Goal: Task Accomplishment & Management: Use online tool/utility

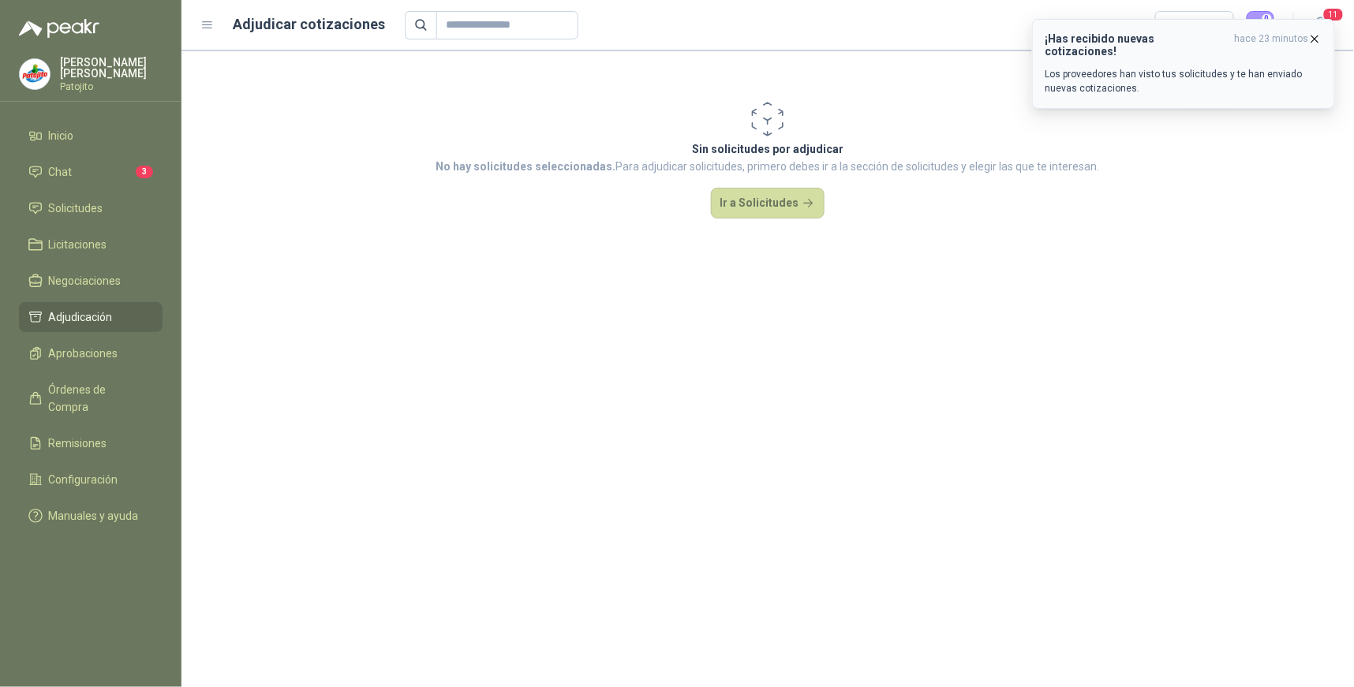
click at [1279, 40] on span "hace 23 minutos" at bounding box center [1272, 44] width 74 height 25
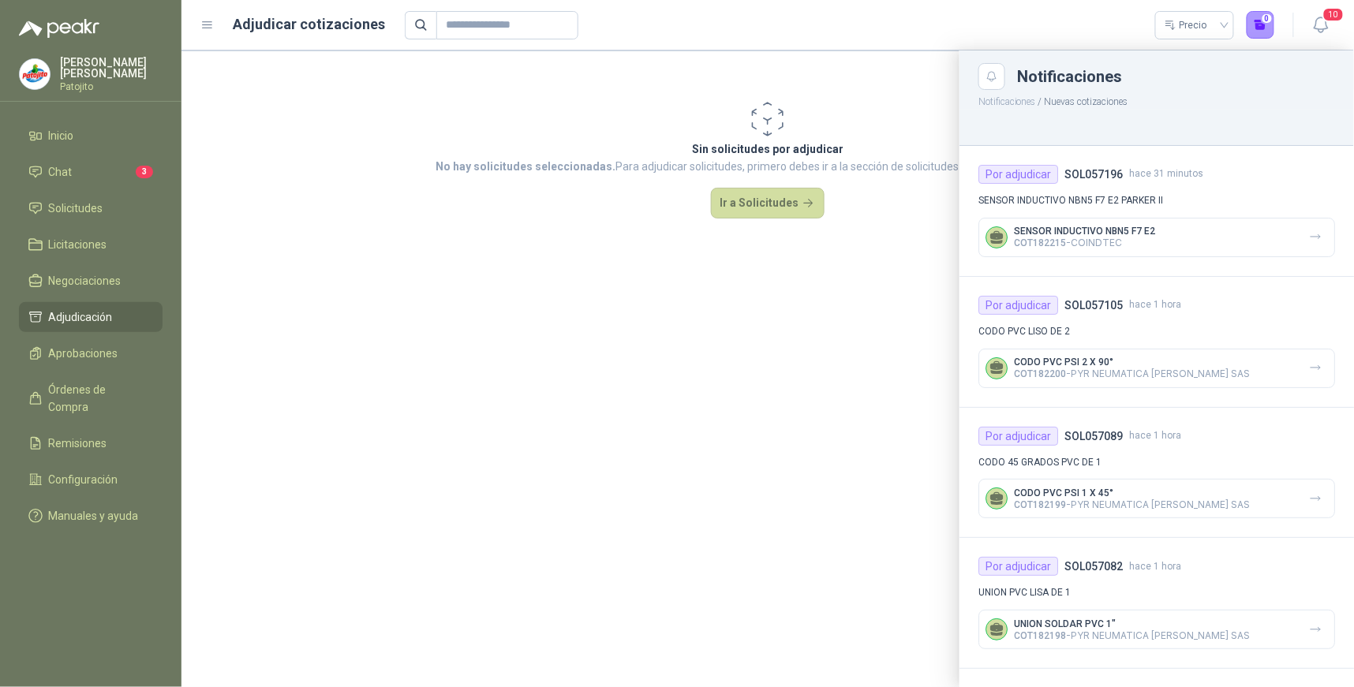
click at [849, 340] on div at bounding box center [768, 369] width 1173 height 637
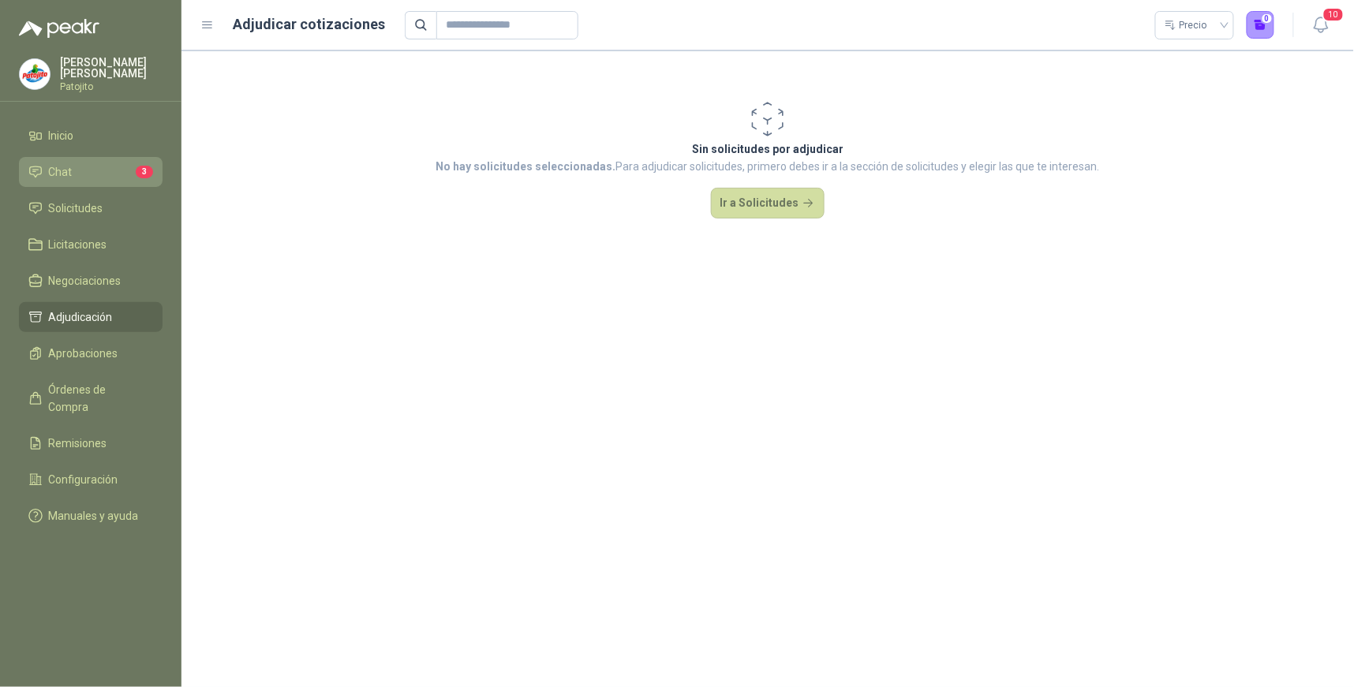
click at [97, 167] on li "Chat 3" at bounding box center [90, 171] width 125 height 17
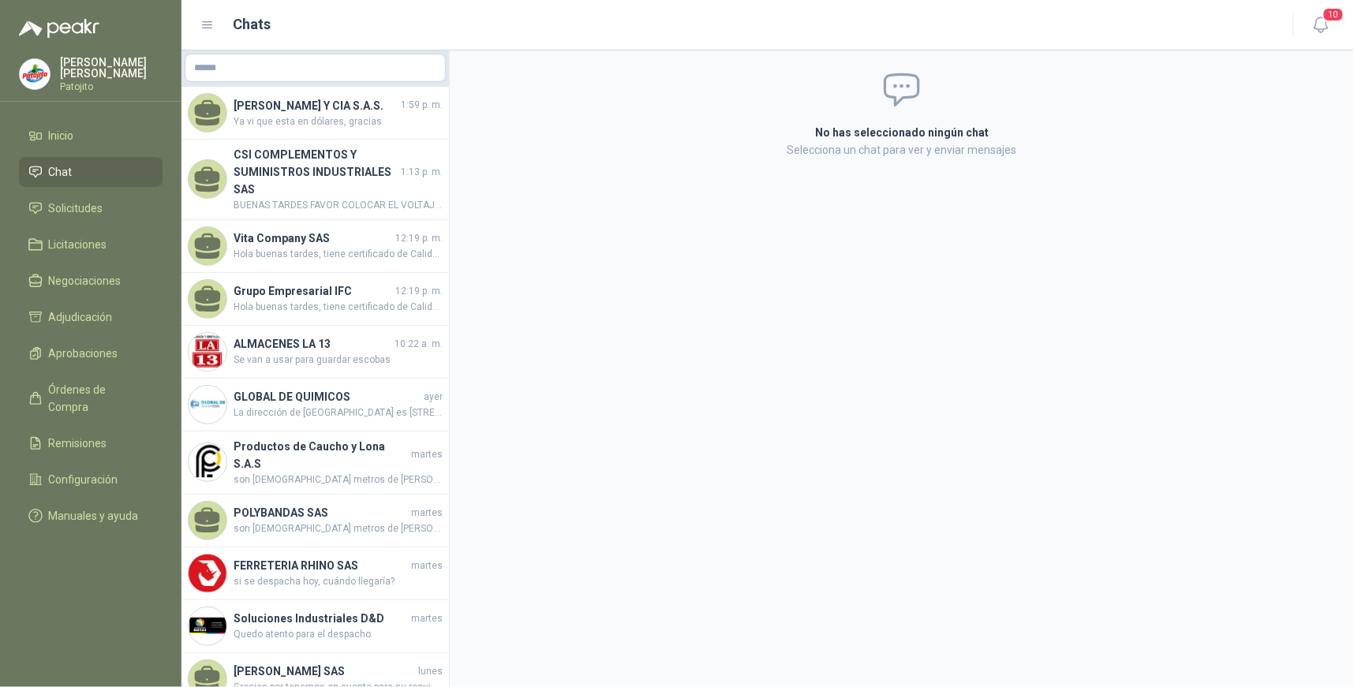
click at [953, 483] on div "No has seleccionado ningún chat Selecciona un chat para ver y enviar mensajes" at bounding box center [902, 369] width 905 height 637
click at [121, 209] on li "Solicitudes" at bounding box center [90, 208] width 125 height 17
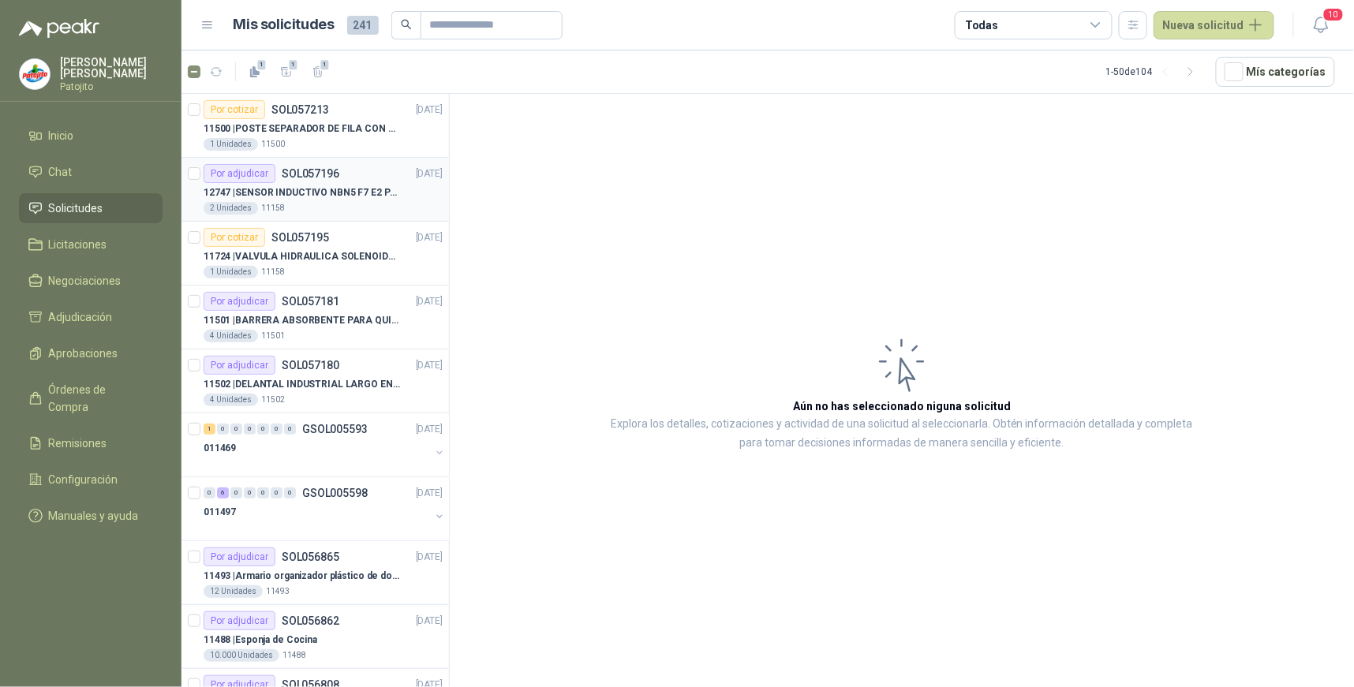
click at [361, 179] on div "Por adjudicar SOL057196 [DATE]" at bounding box center [323, 173] width 239 height 19
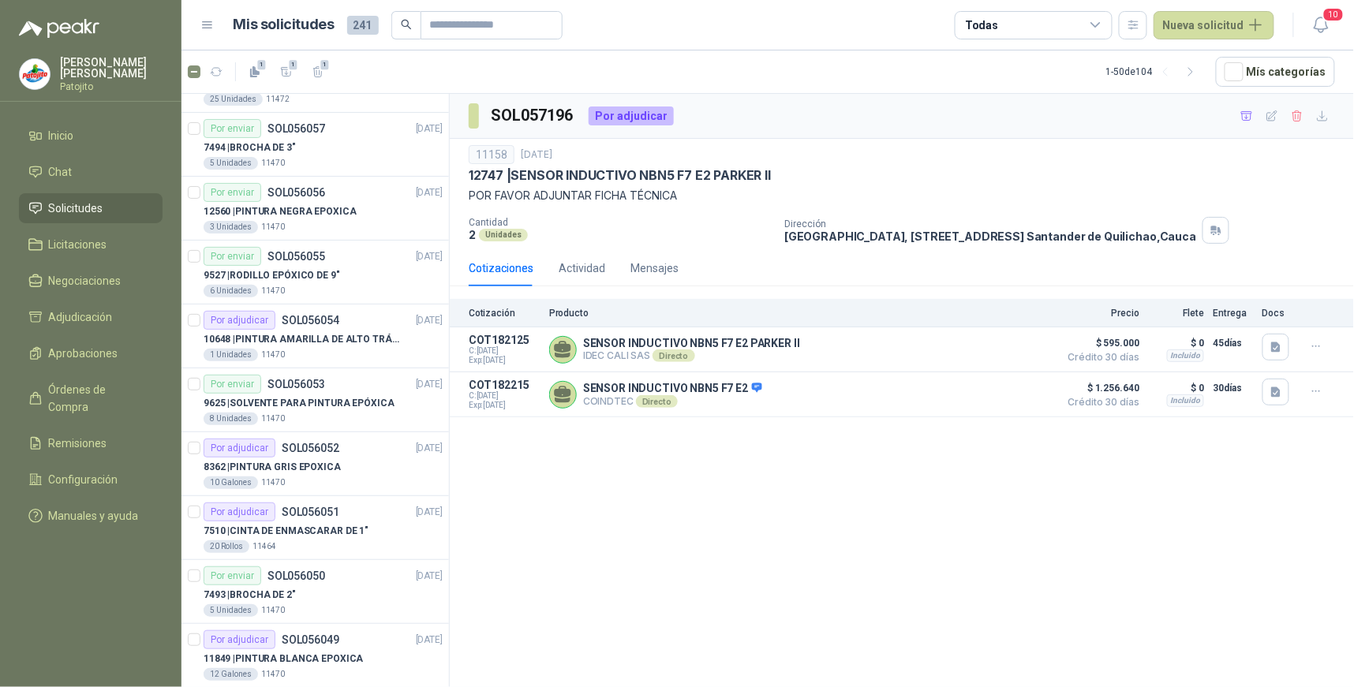
scroll to position [2621, 0]
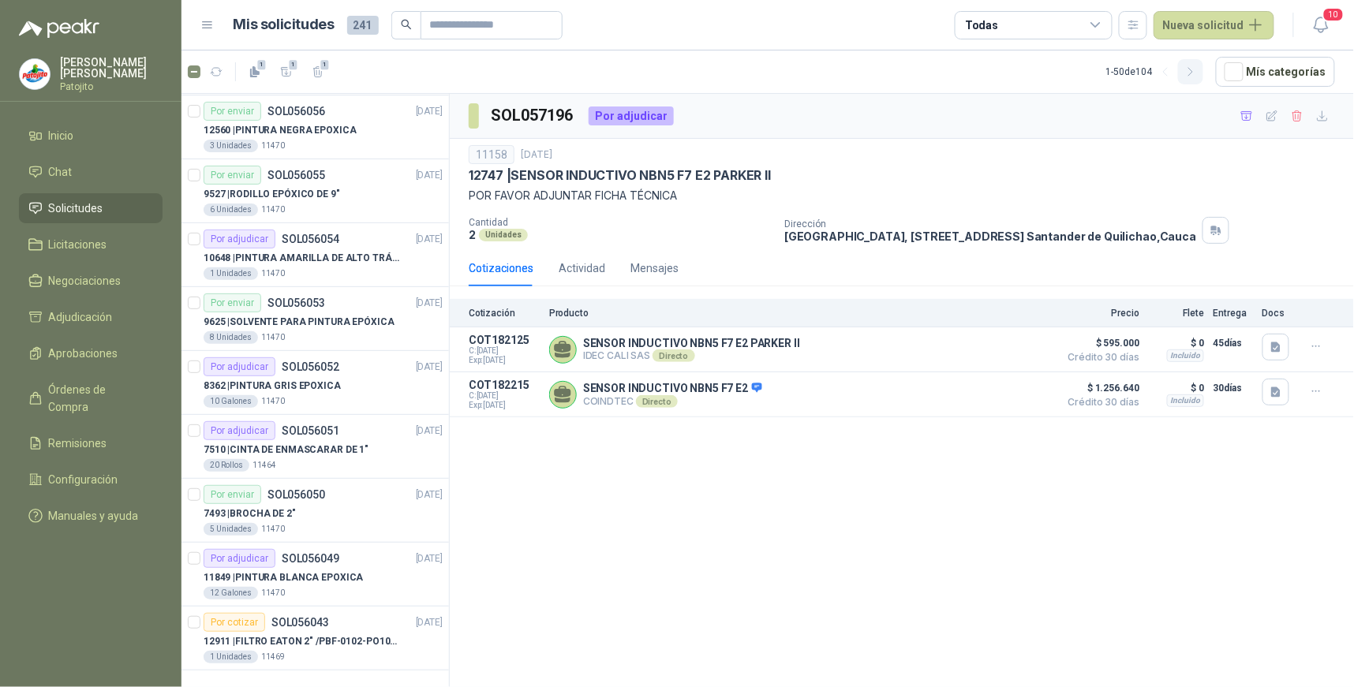
click at [1196, 69] on icon "button" at bounding box center [1191, 72] width 13 height 13
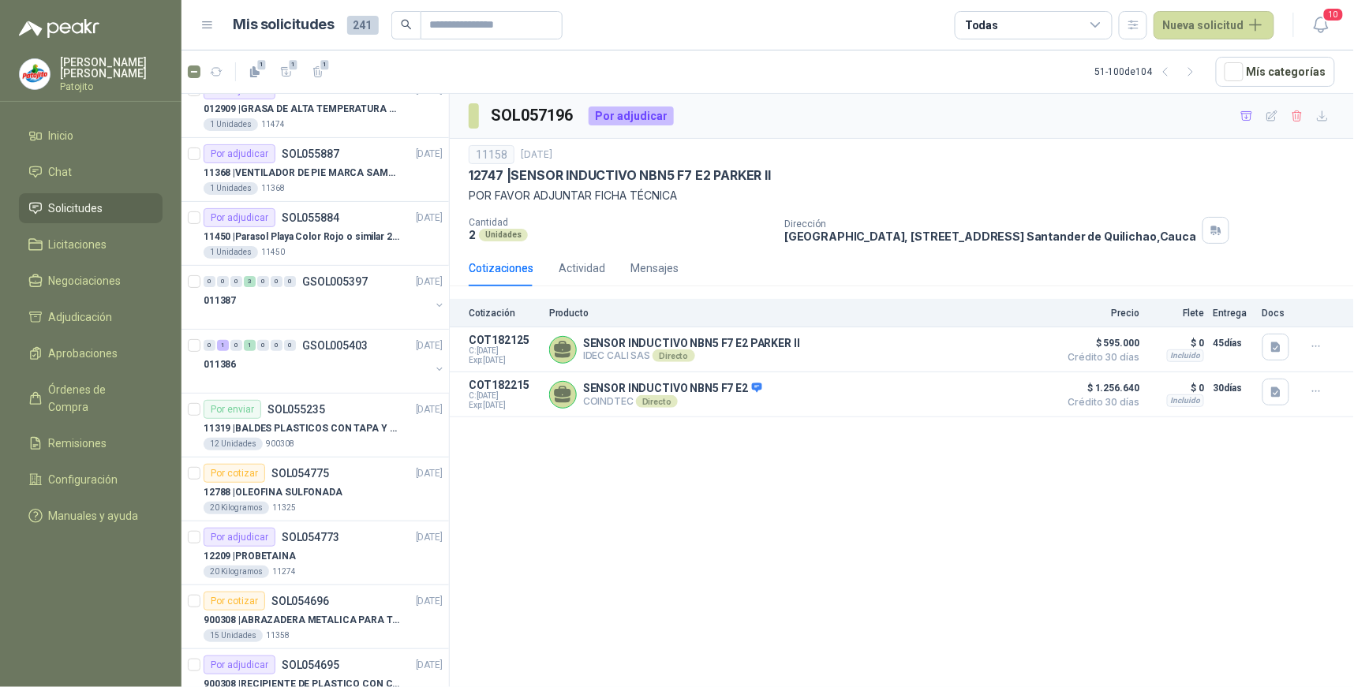
scroll to position [0, 0]
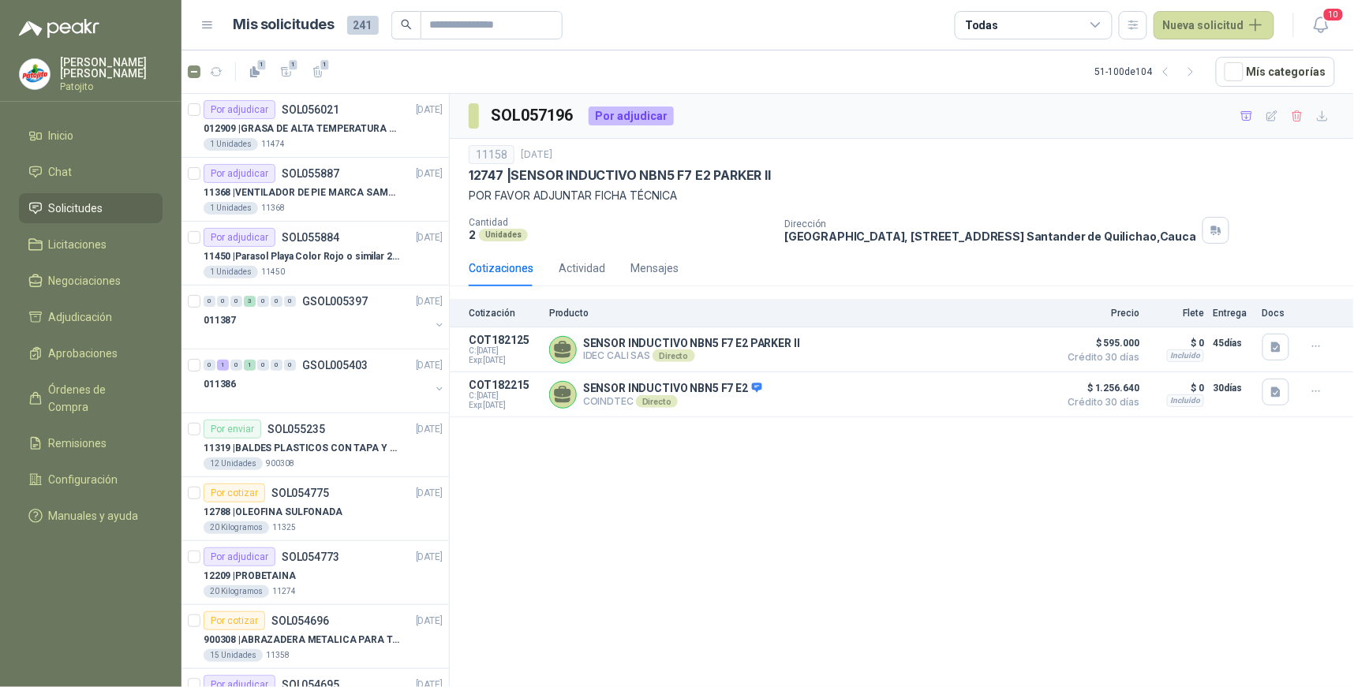
click at [1102, 20] on icon at bounding box center [1096, 25] width 14 height 14
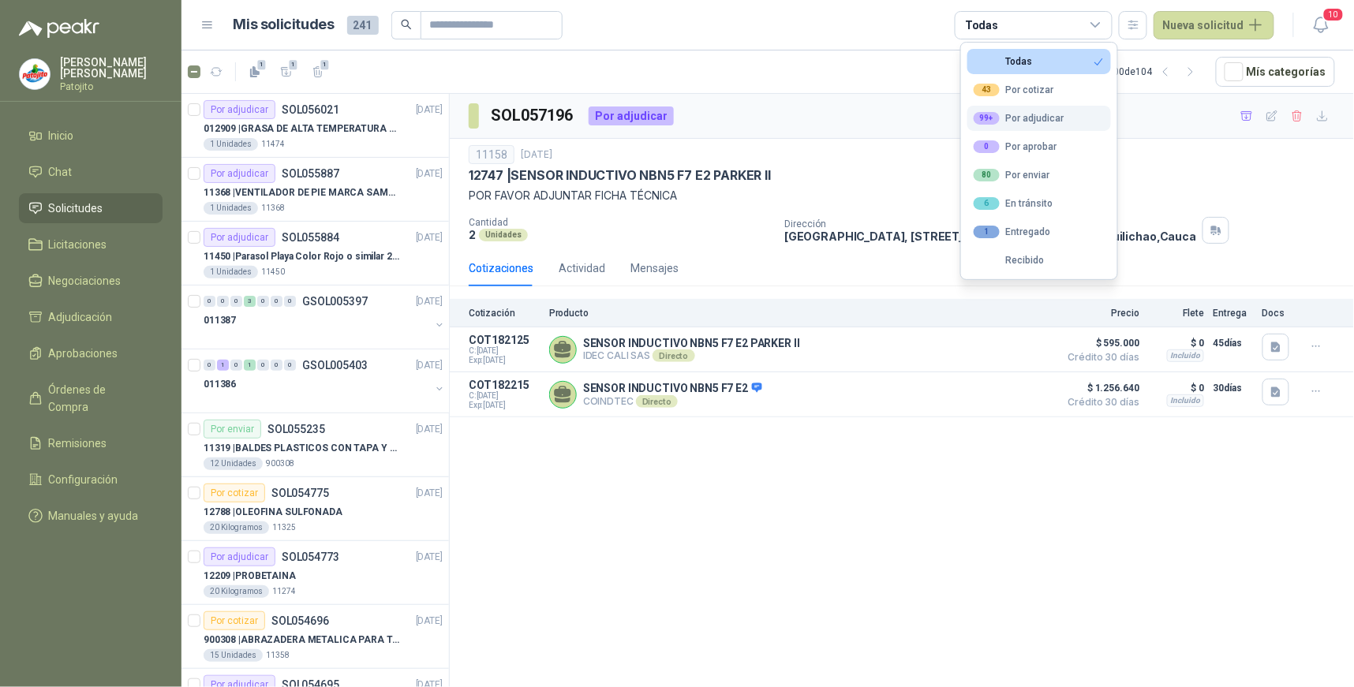
click at [1031, 112] on div "99+ Por adjudicar" at bounding box center [1019, 118] width 91 height 13
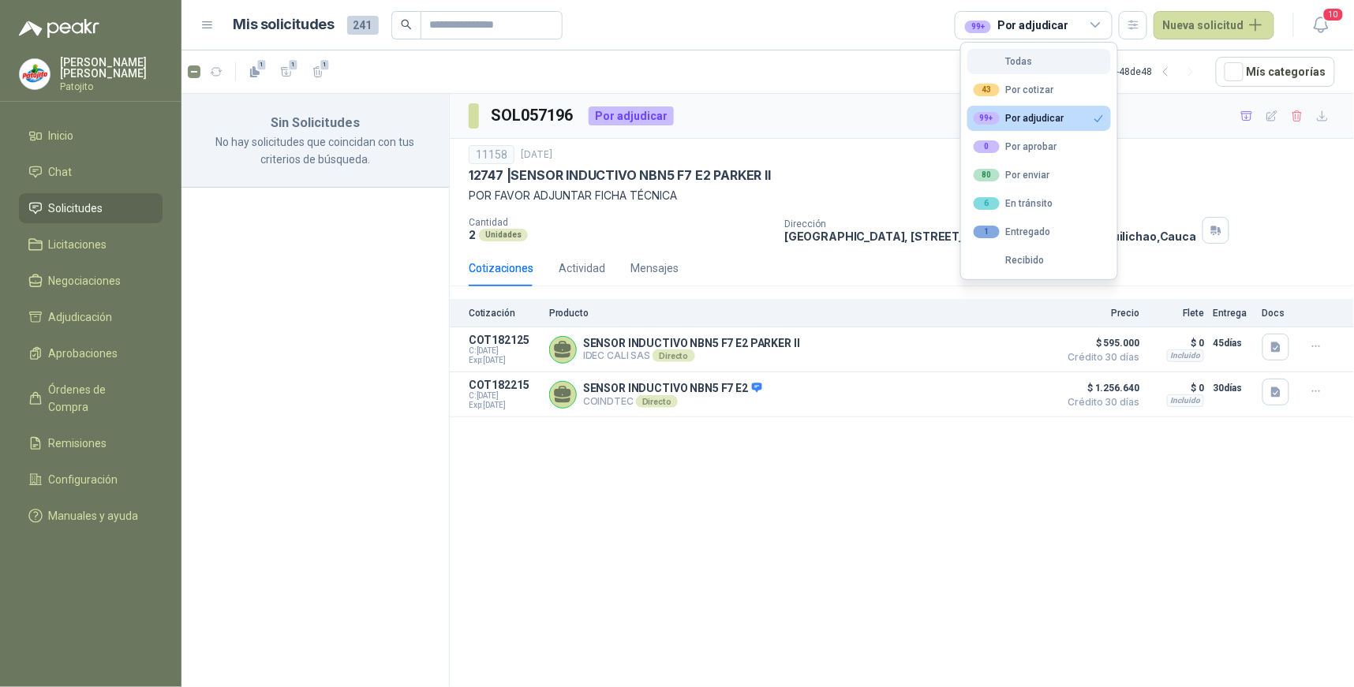
click at [1060, 65] on button "Todas" at bounding box center [1040, 61] width 144 height 25
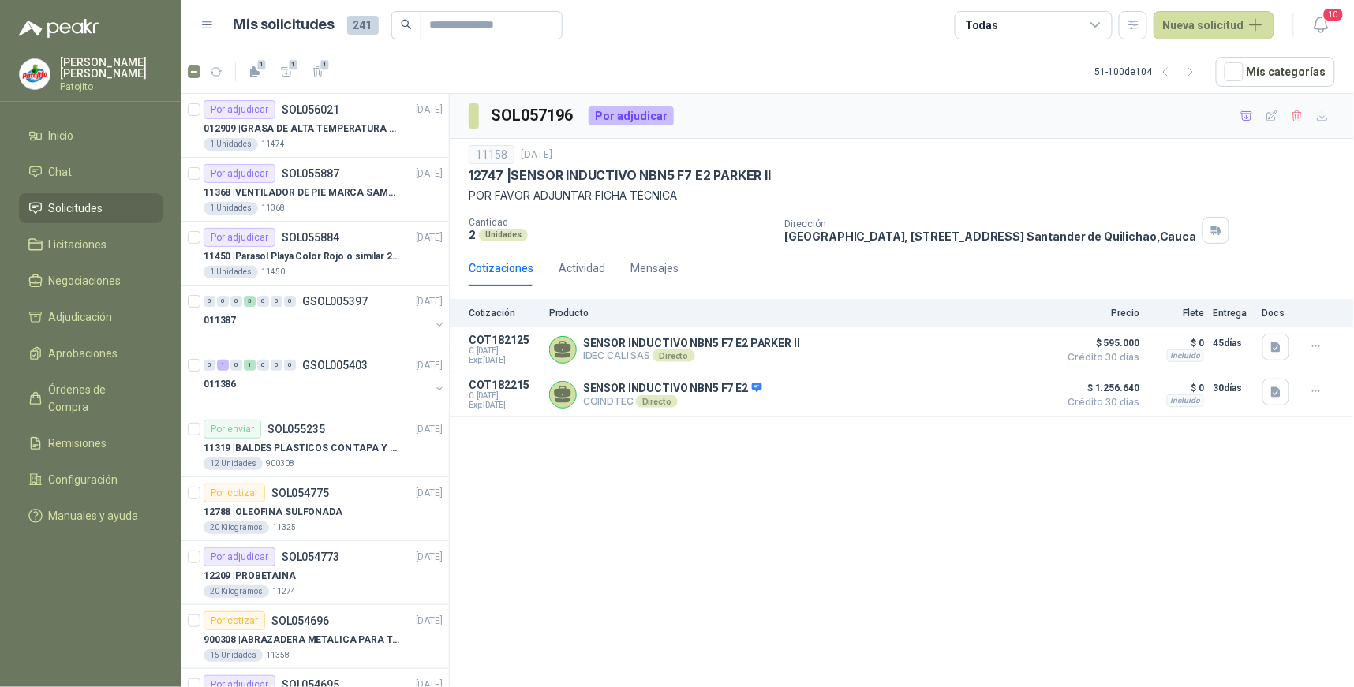
click at [1103, 24] on icon at bounding box center [1096, 25] width 14 height 14
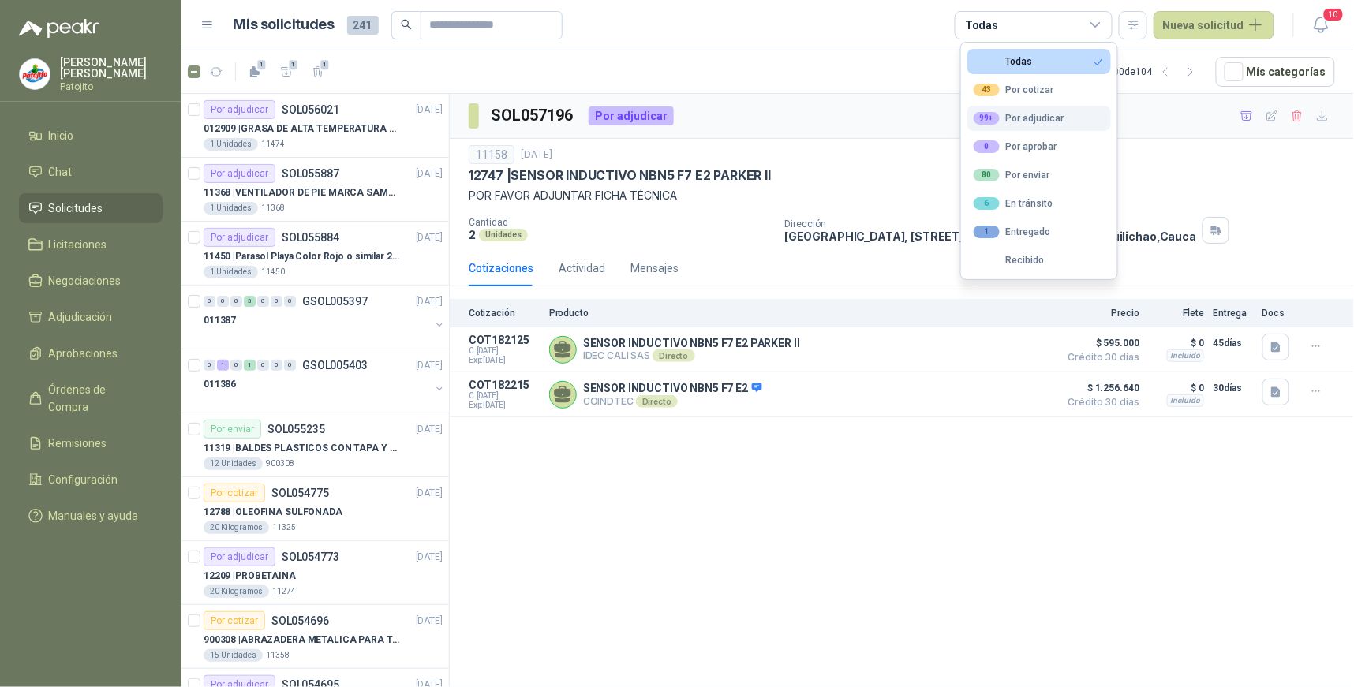
click at [1051, 118] on div "99+ Por adjudicar" at bounding box center [1019, 118] width 91 height 13
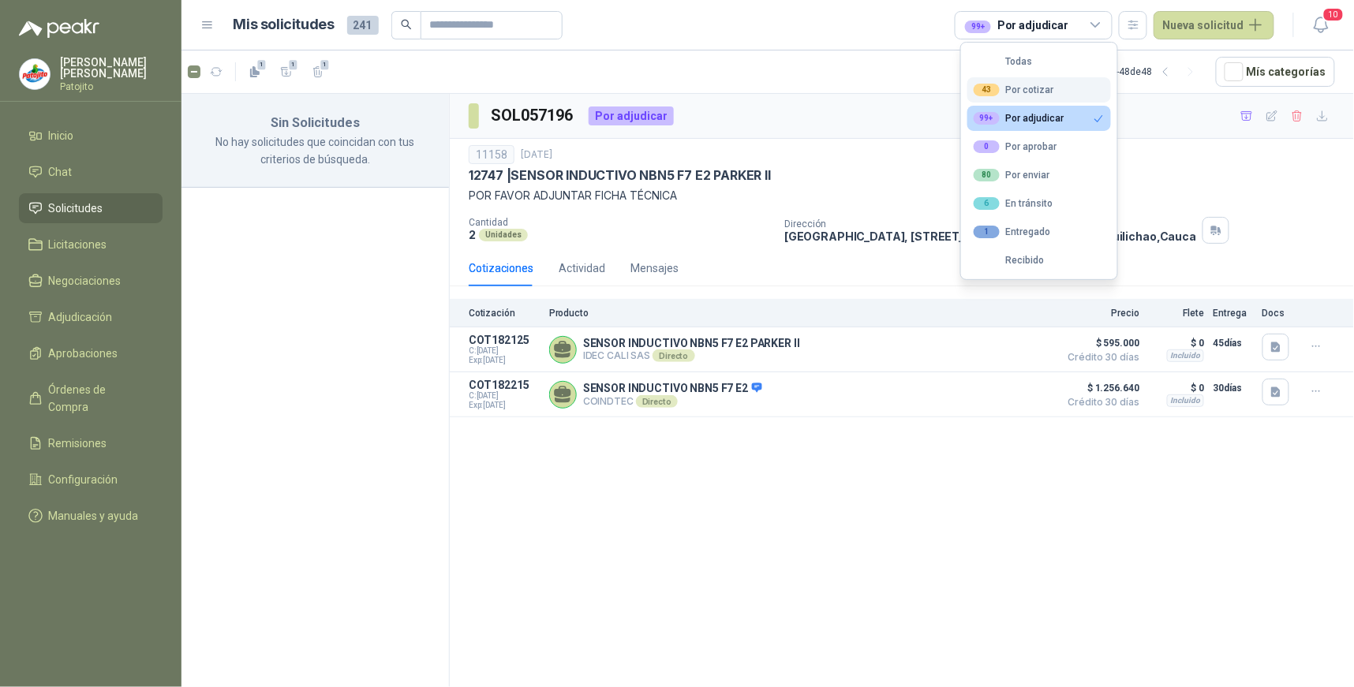
click at [1056, 90] on button "43 Por cotizar" at bounding box center [1040, 89] width 144 height 25
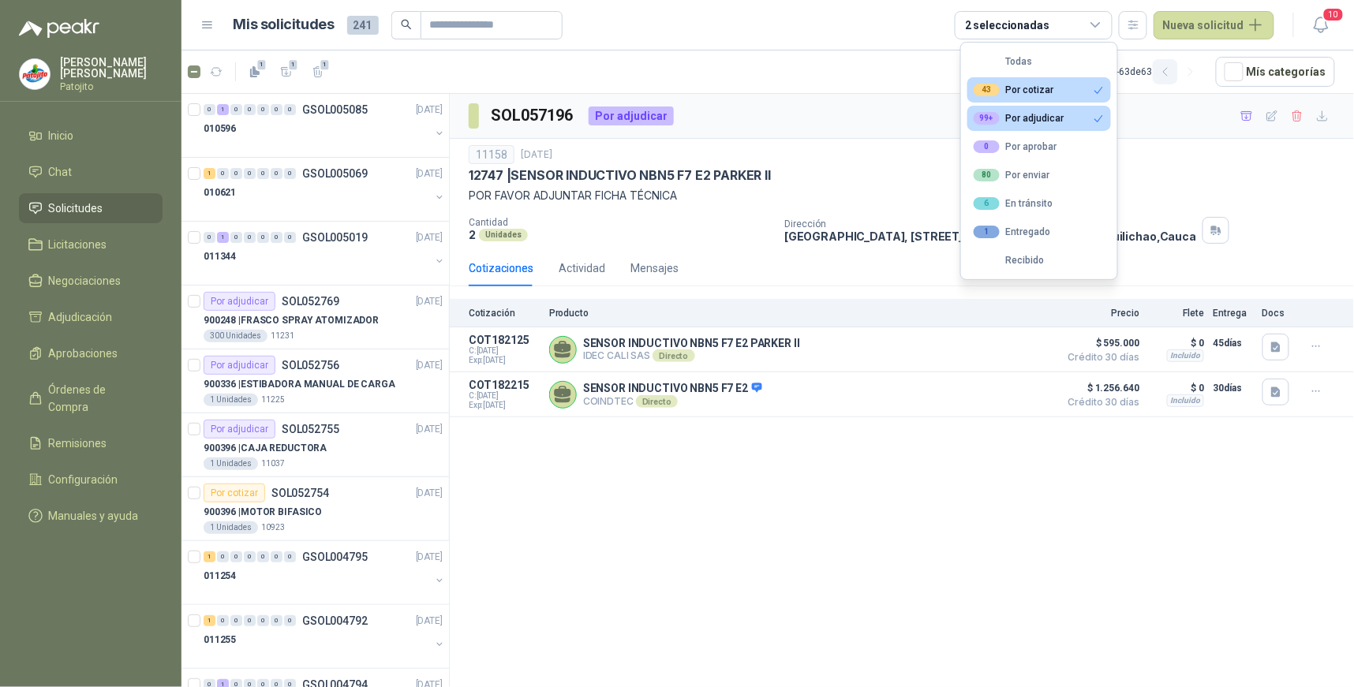
drag, startPoint x: 1171, startPoint y: 74, endPoint x: 1166, endPoint y: 81, distance: 9.0
click at [1171, 74] on icon "button" at bounding box center [1165, 72] width 13 height 13
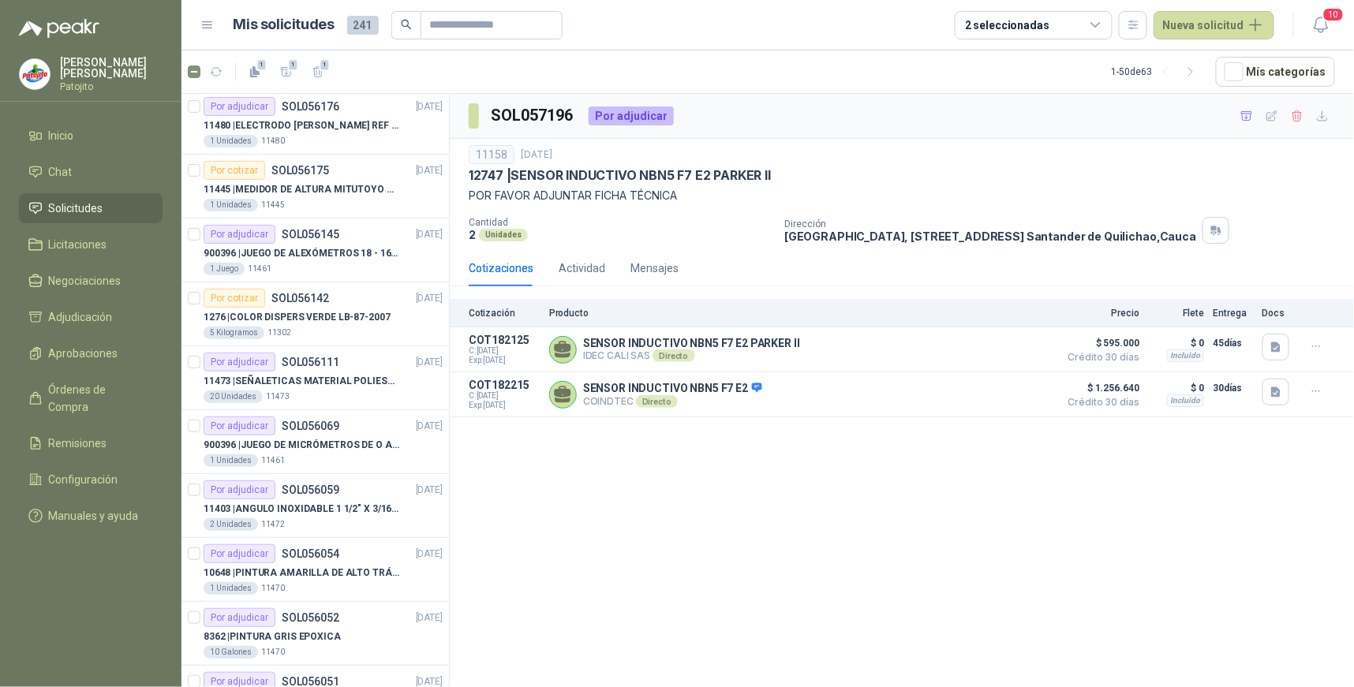
scroll to position [1666, 0]
click at [298, 424] on p "SOL056069" at bounding box center [311, 425] width 58 height 11
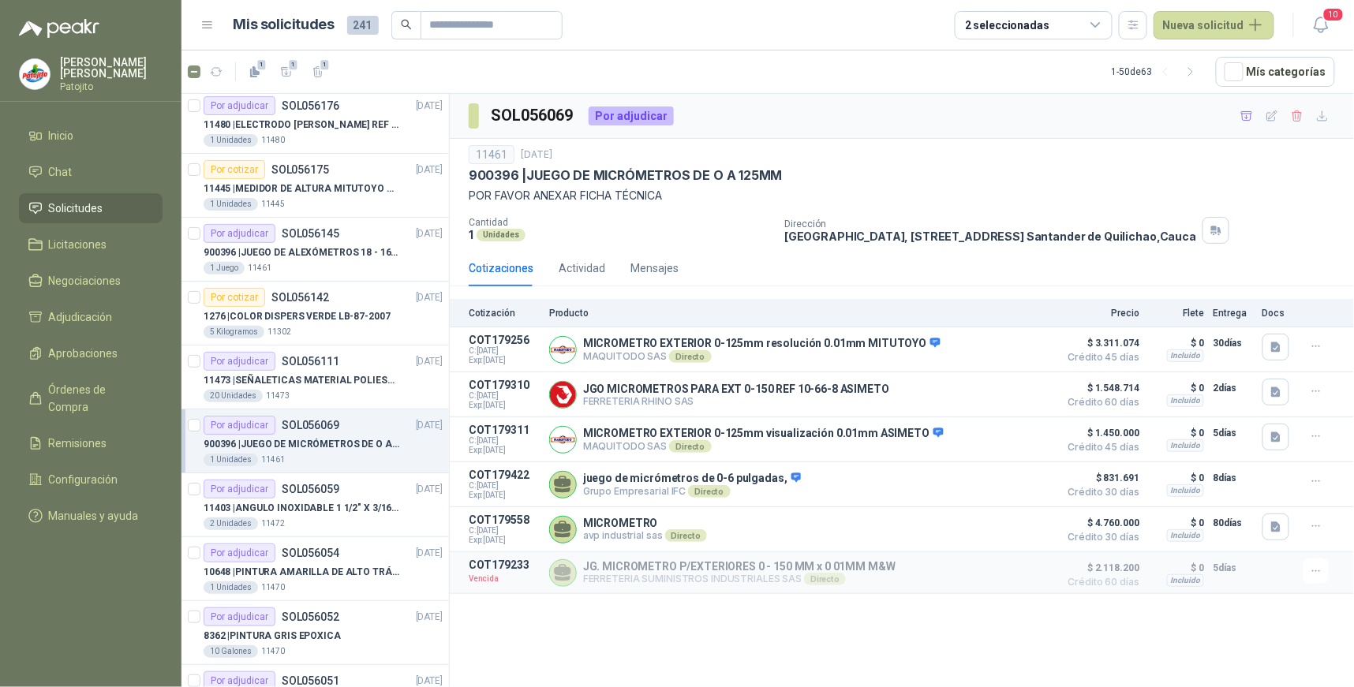
click at [1016, 626] on div "SOL056069 Por adjudicar 11461 [DATE] 900396 | JUEGO DE MICRÓMETROS DE O A 125MM…" at bounding box center [902, 393] width 905 height 599
click at [1018, 571] on button "Detalles" at bounding box center [1014, 573] width 74 height 21
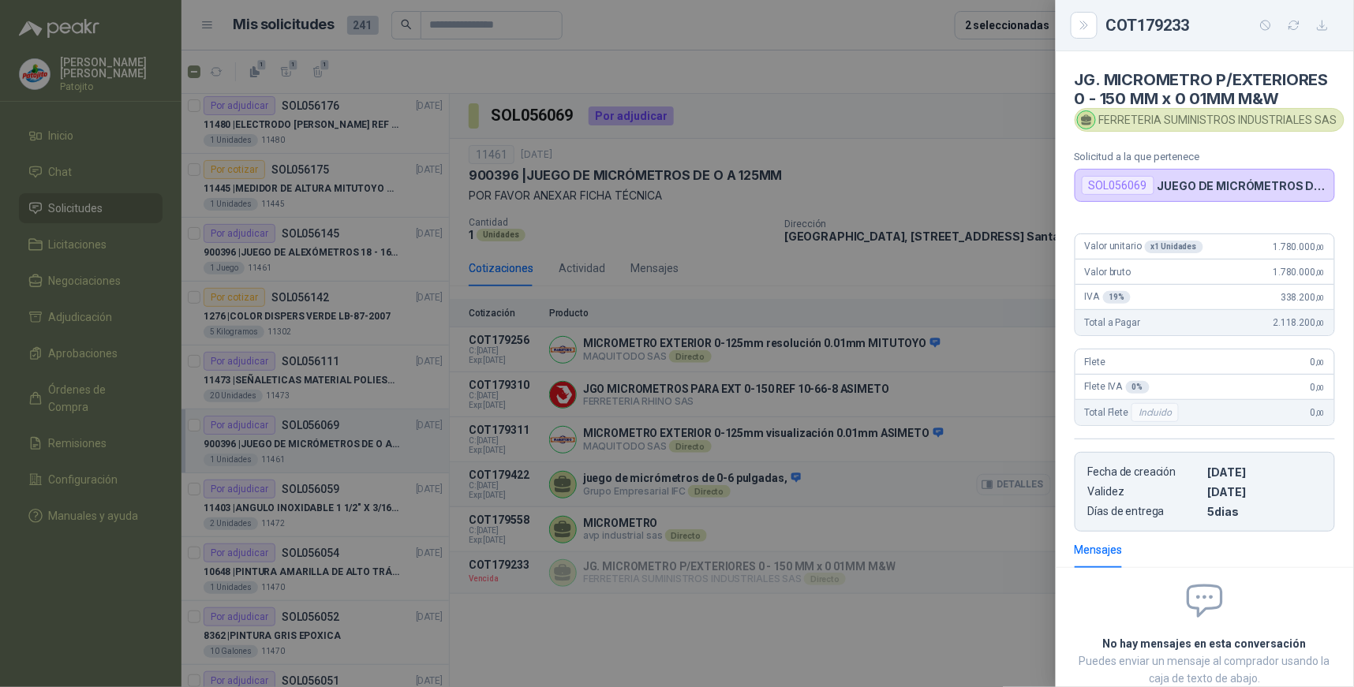
scroll to position [130, 0]
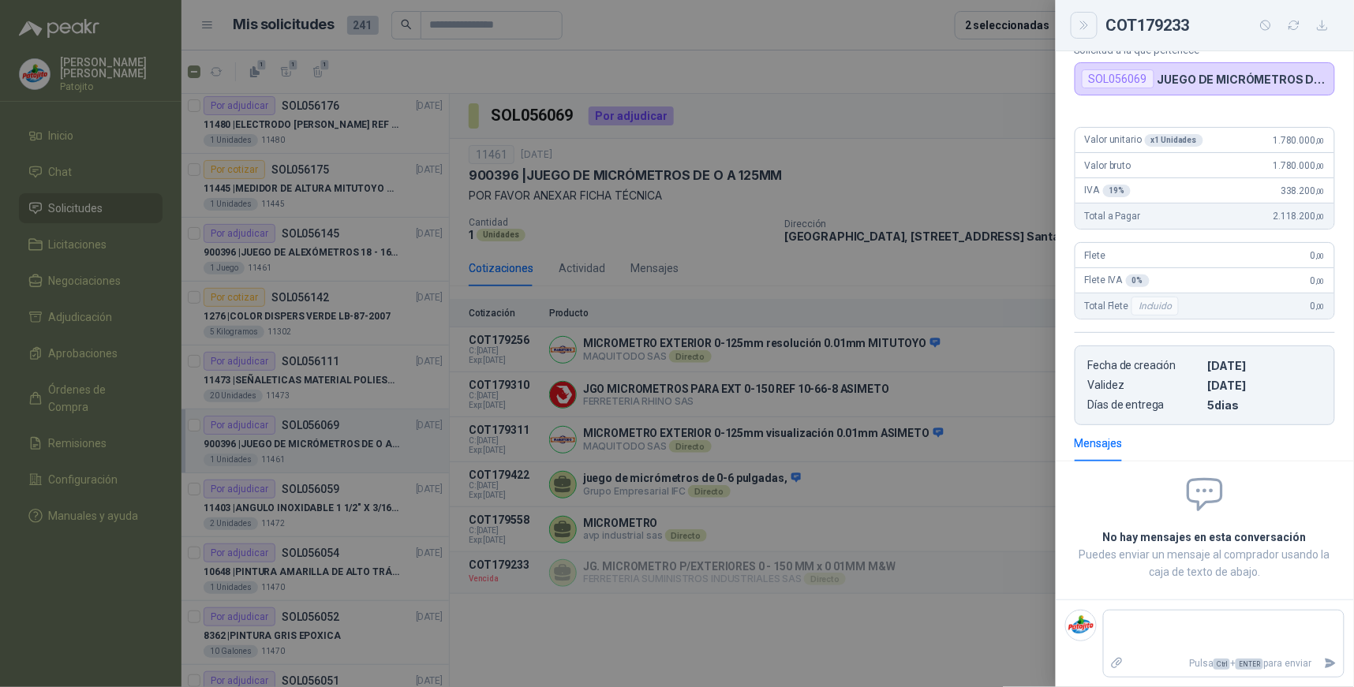
click at [1084, 28] on icon "Close" at bounding box center [1084, 25] width 13 height 13
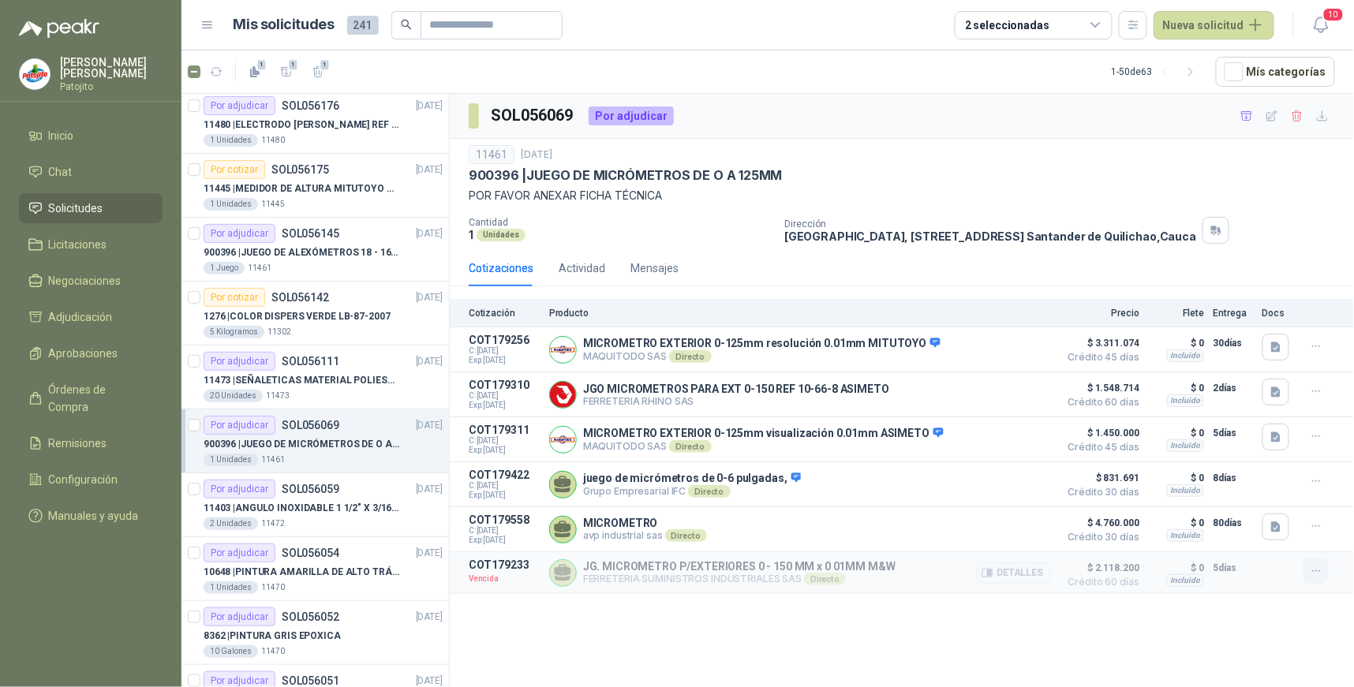
click at [1317, 579] on icon "button" at bounding box center [1316, 571] width 13 height 13
click at [1287, 542] on button "Solicitar Recotización" at bounding box center [1285, 539] width 126 height 25
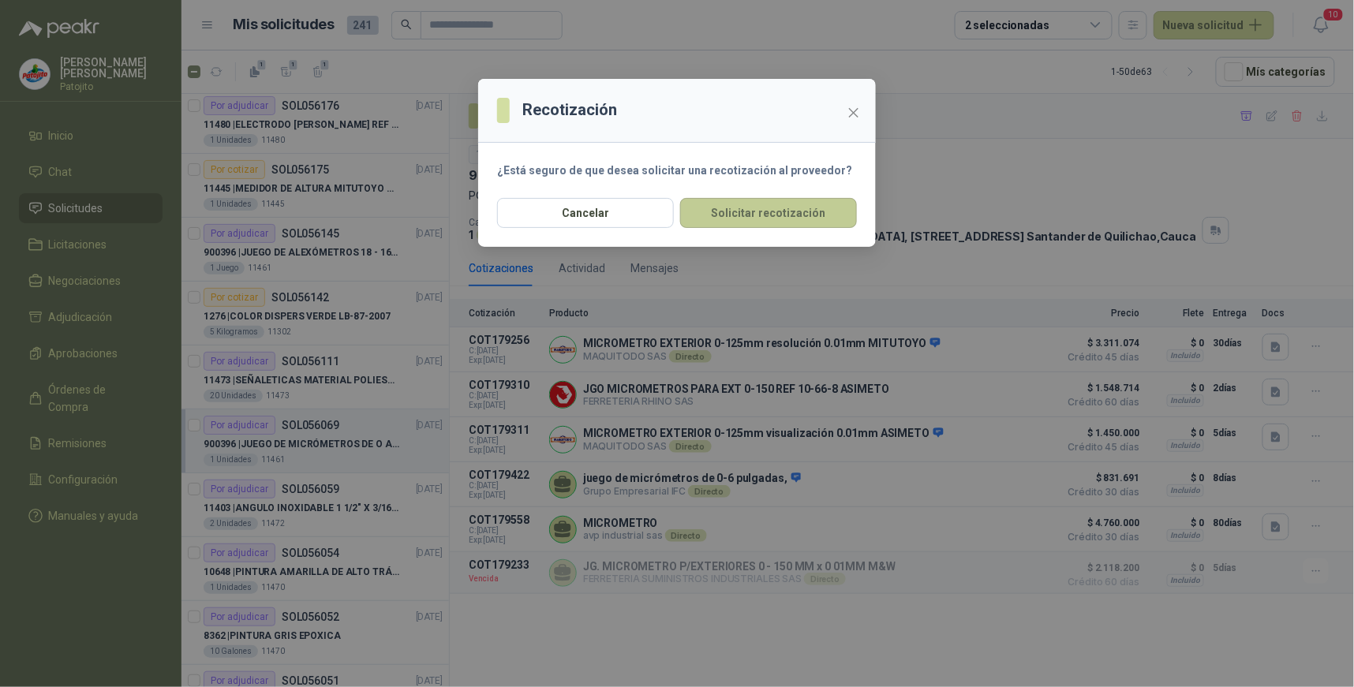
click at [787, 209] on button "Solicitar recotización" at bounding box center [768, 213] width 177 height 30
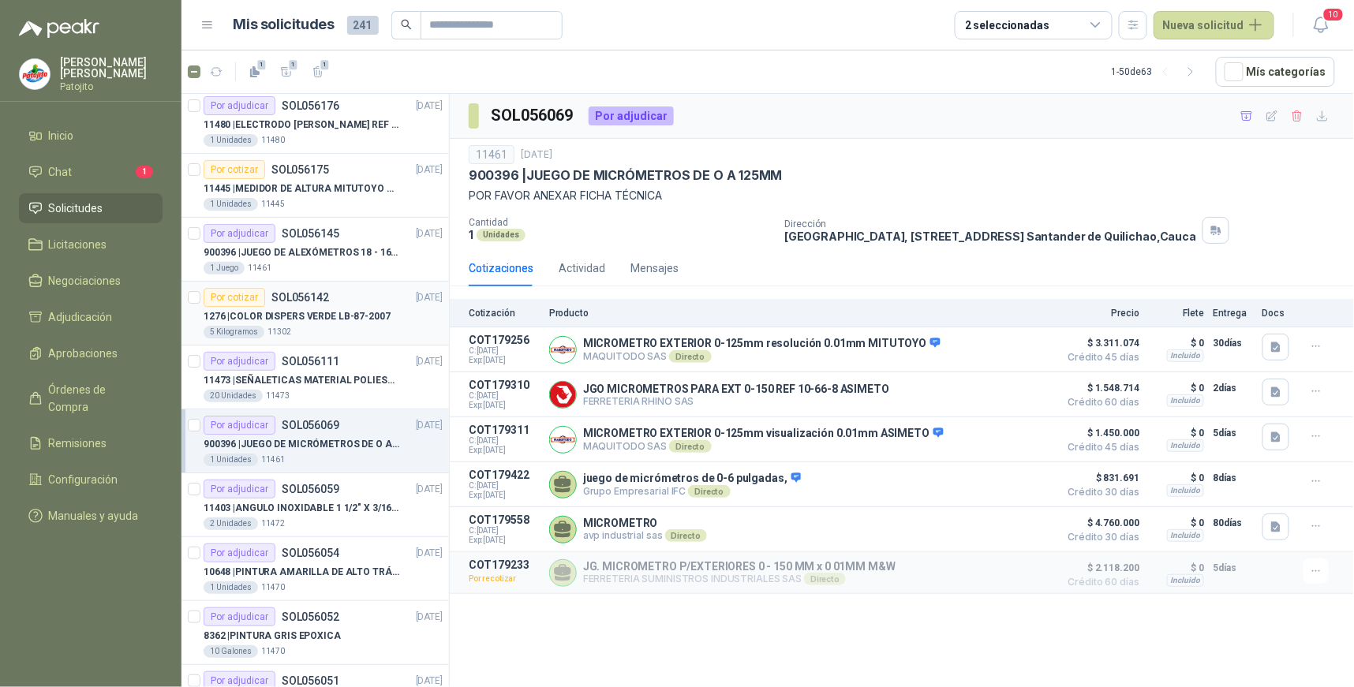
scroll to position [1315, 0]
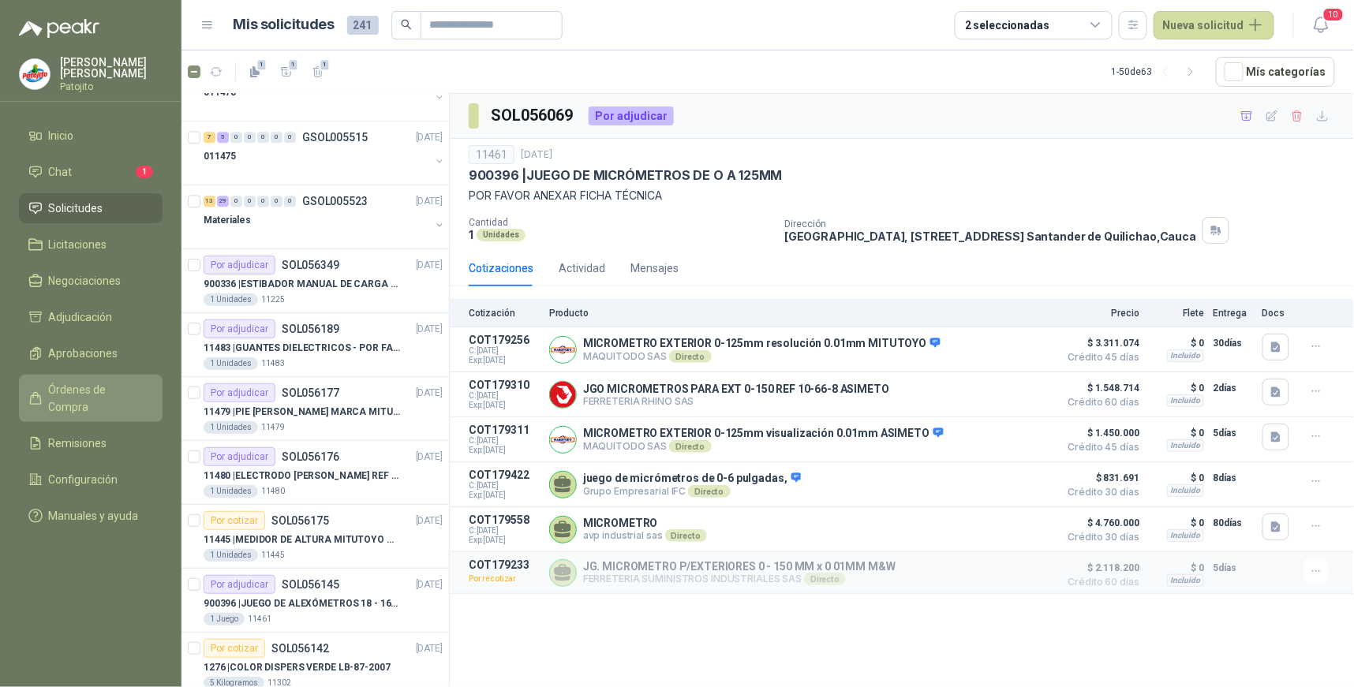
click at [129, 384] on span "Órdenes de Compra" at bounding box center [98, 398] width 99 height 35
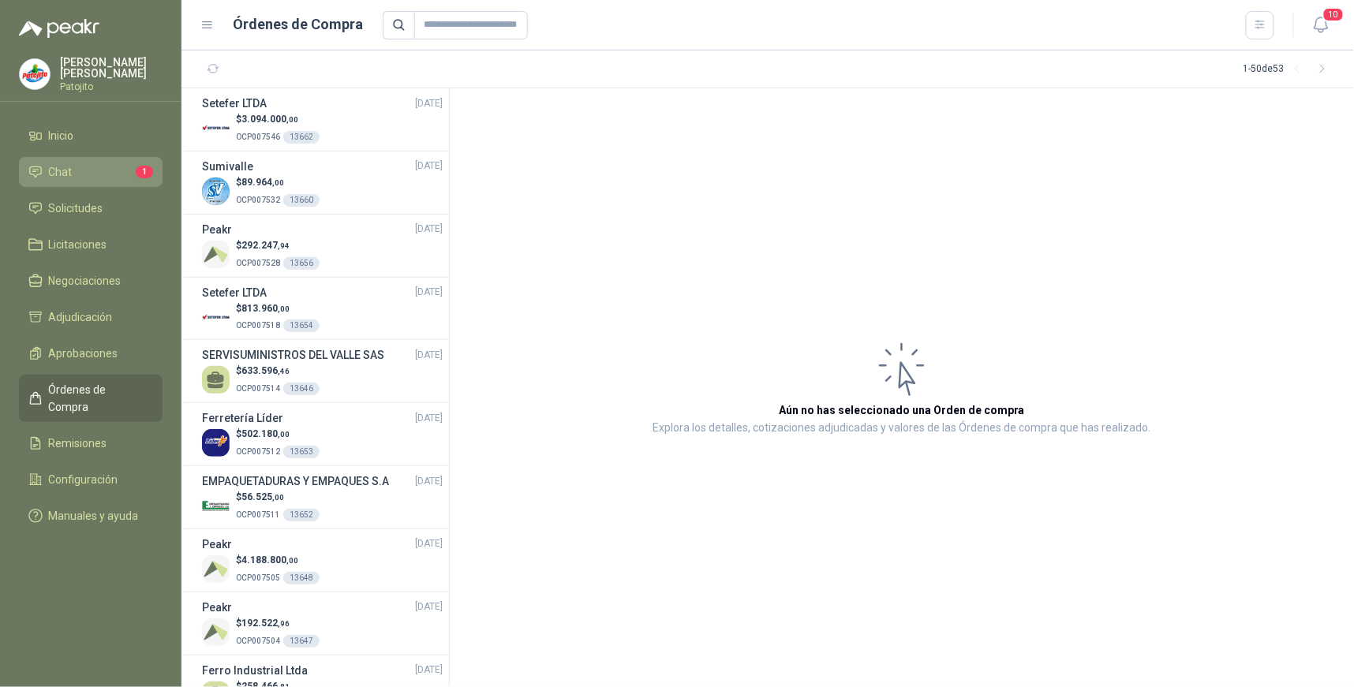
click at [96, 171] on li "Chat 1" at bounding box center [90, 171] width 125 height 17
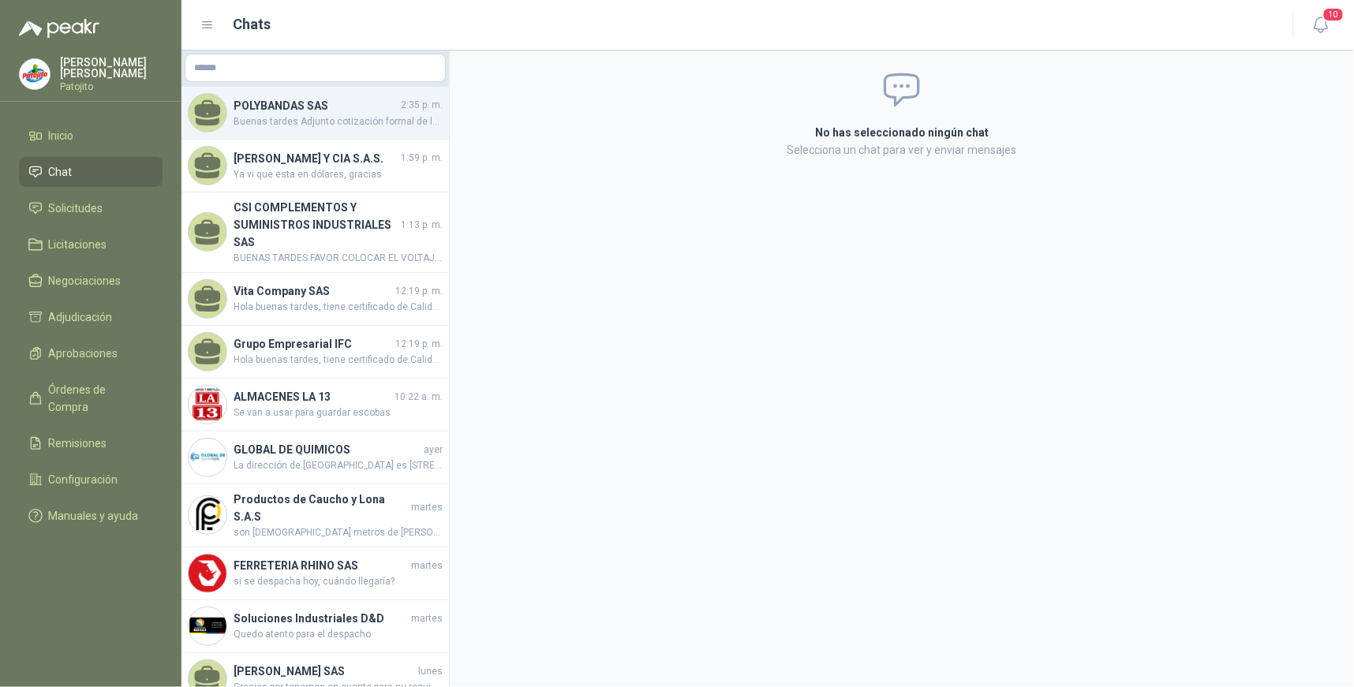
click at [383, 120] on span "Buenas tardes Adjunto cotización formal de la manguera de 8" y ficha técnica" at bounding box center [338, 121] width 209 height 15
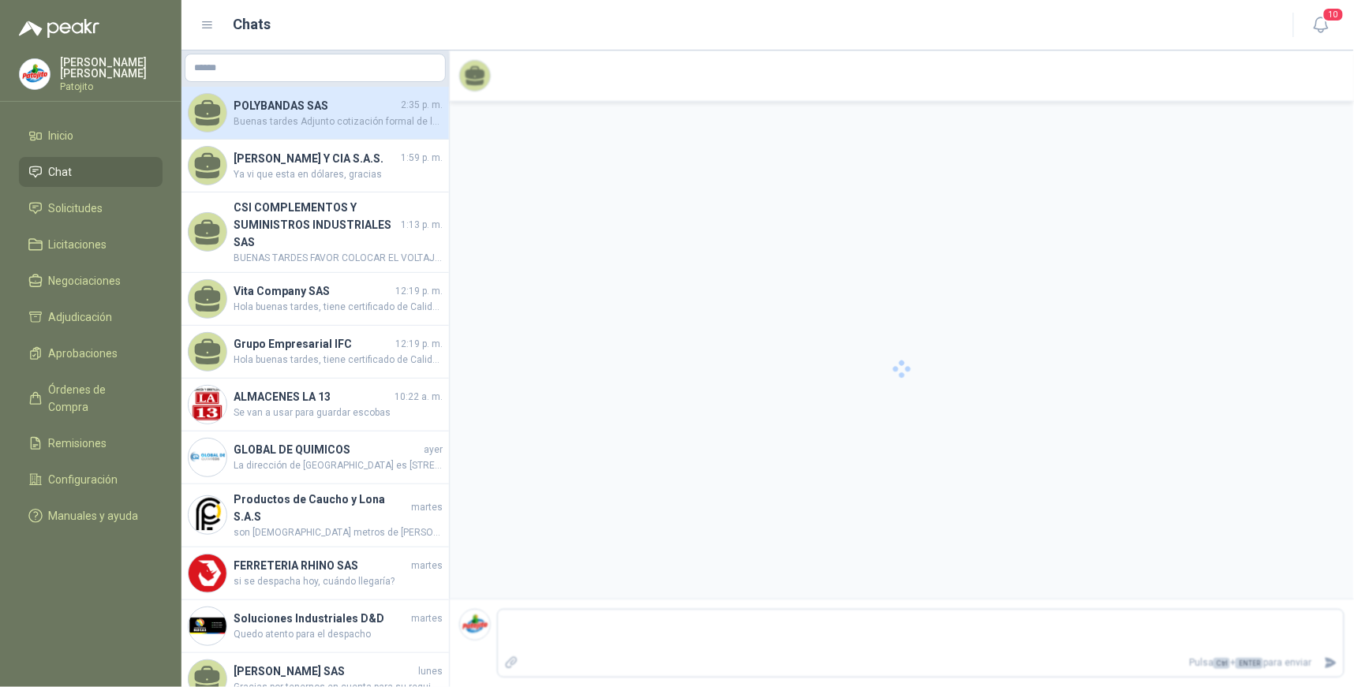
scroll to position [105, 0]
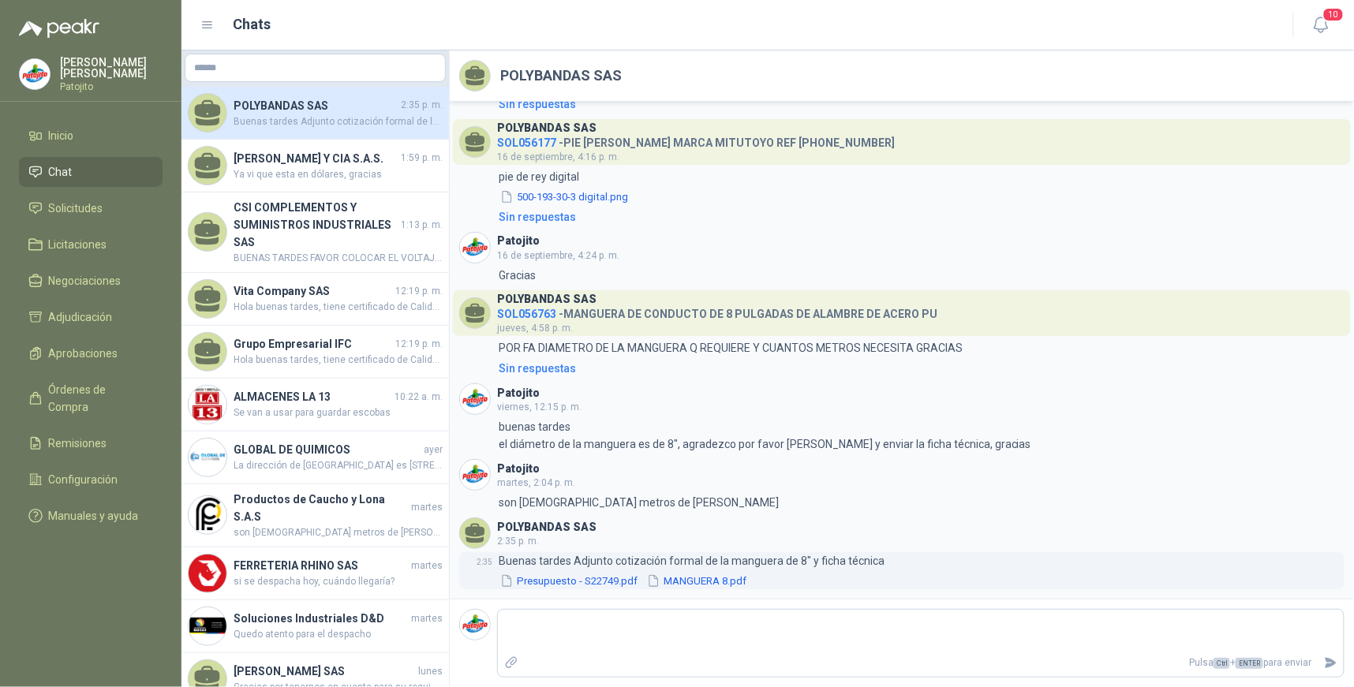
click at [565, 580] on button "Presupuesto - S22749.pdf" at bounding box center [569, 581] width 140 height 17
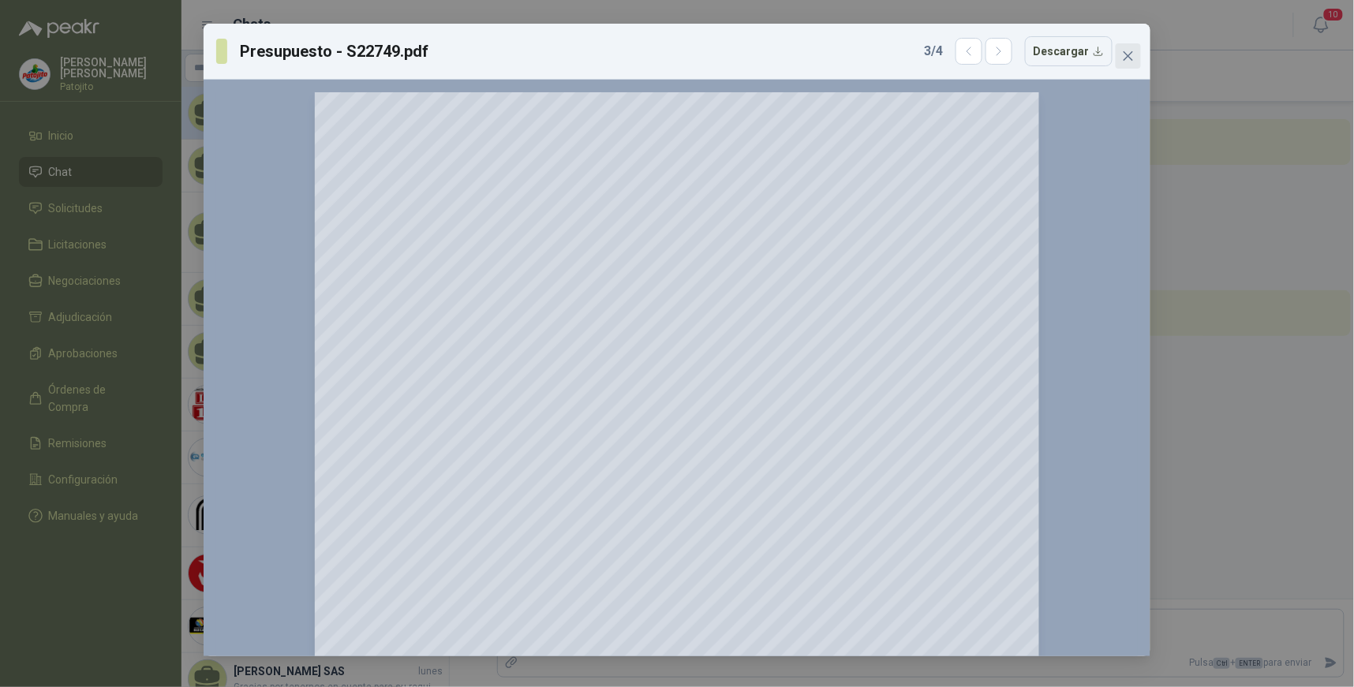
click at [1126, 61] on icon "close" at bounding box center [1128, 56] width 13 height 13
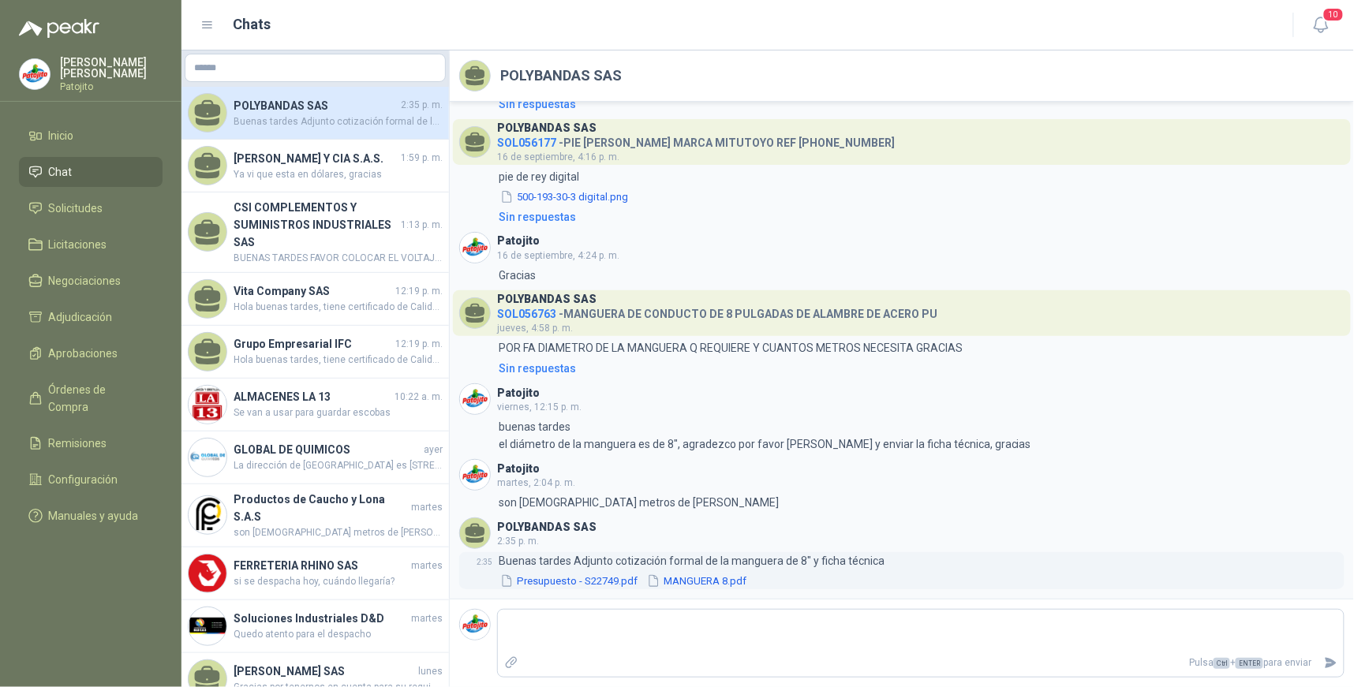
click at [693, 581] on button "MANGUERA 8.pdf" at bounding box center [697, 581] width 103 height 17
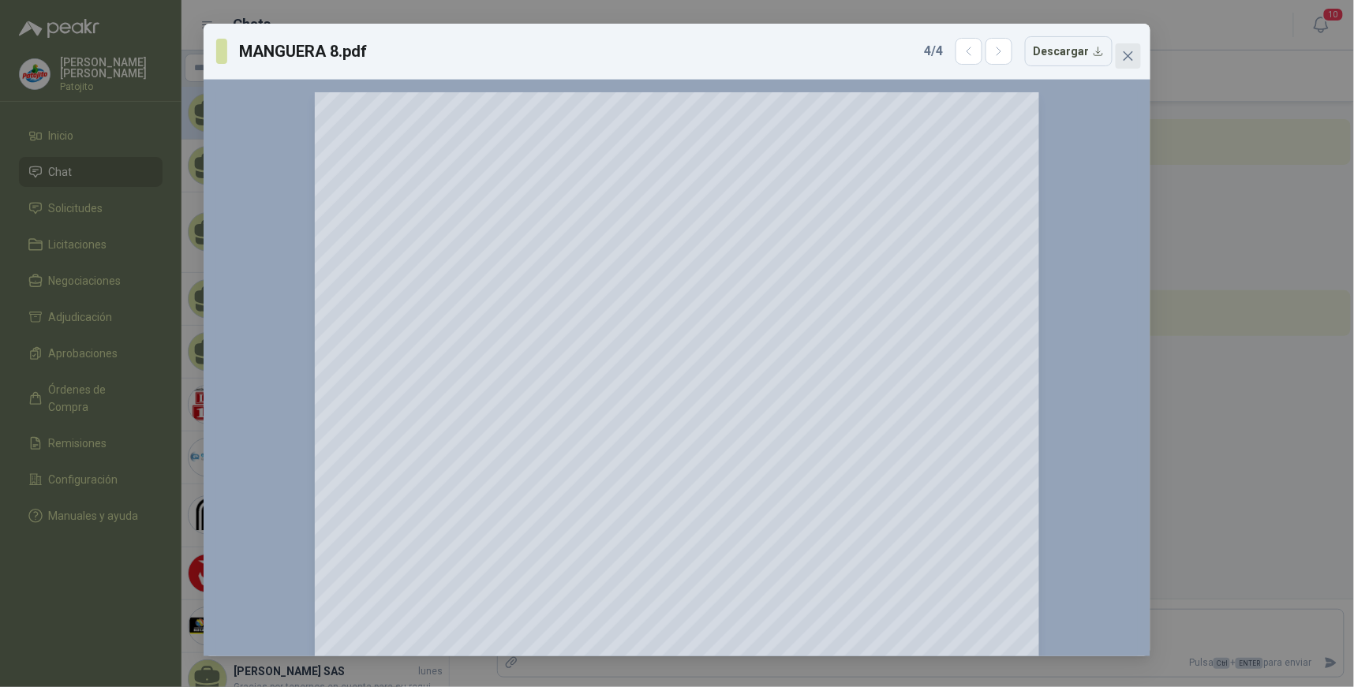
click at [1126, 50] on icon "close" at bounding box center [1128, 56] width 13 height 13
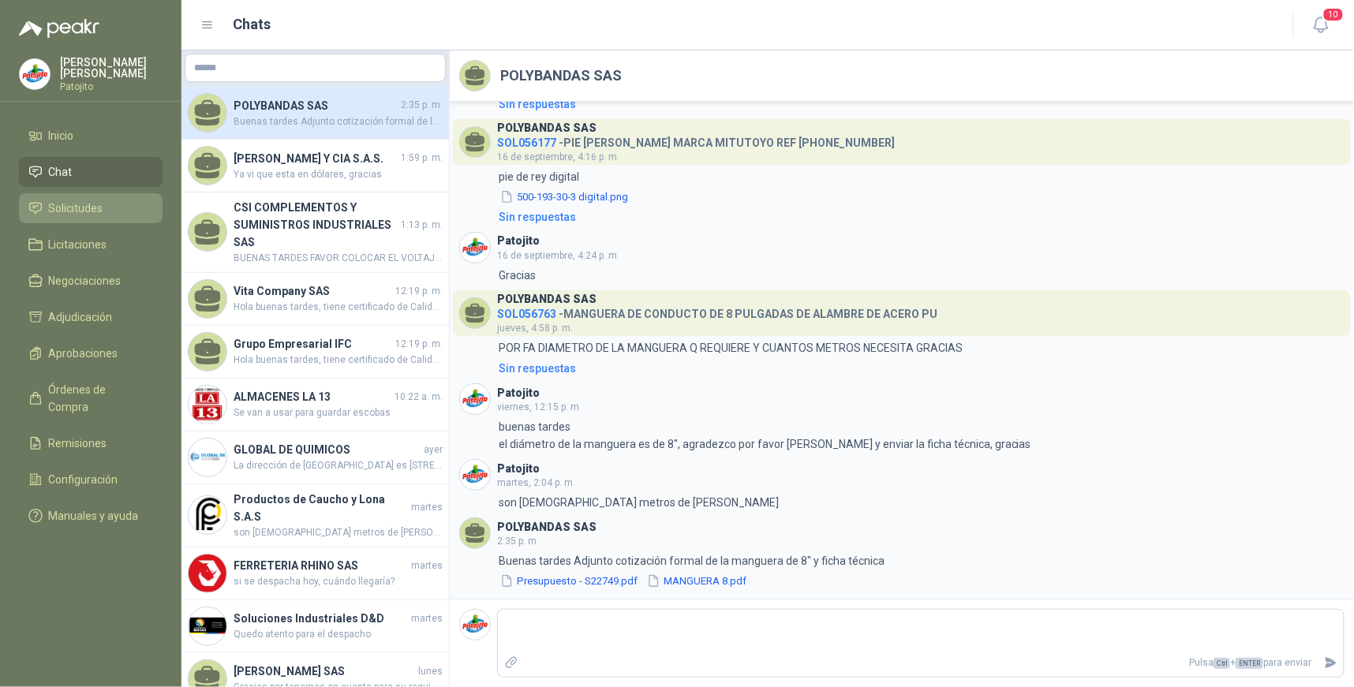
drag, startPoint x: 107, startPoint y: 213, endPoint x: 127, endPoint y: 212, distance: 19.8
click at [107, 213] on li "Solicitudes" at bounding box center [90, 208] width 125 height 17
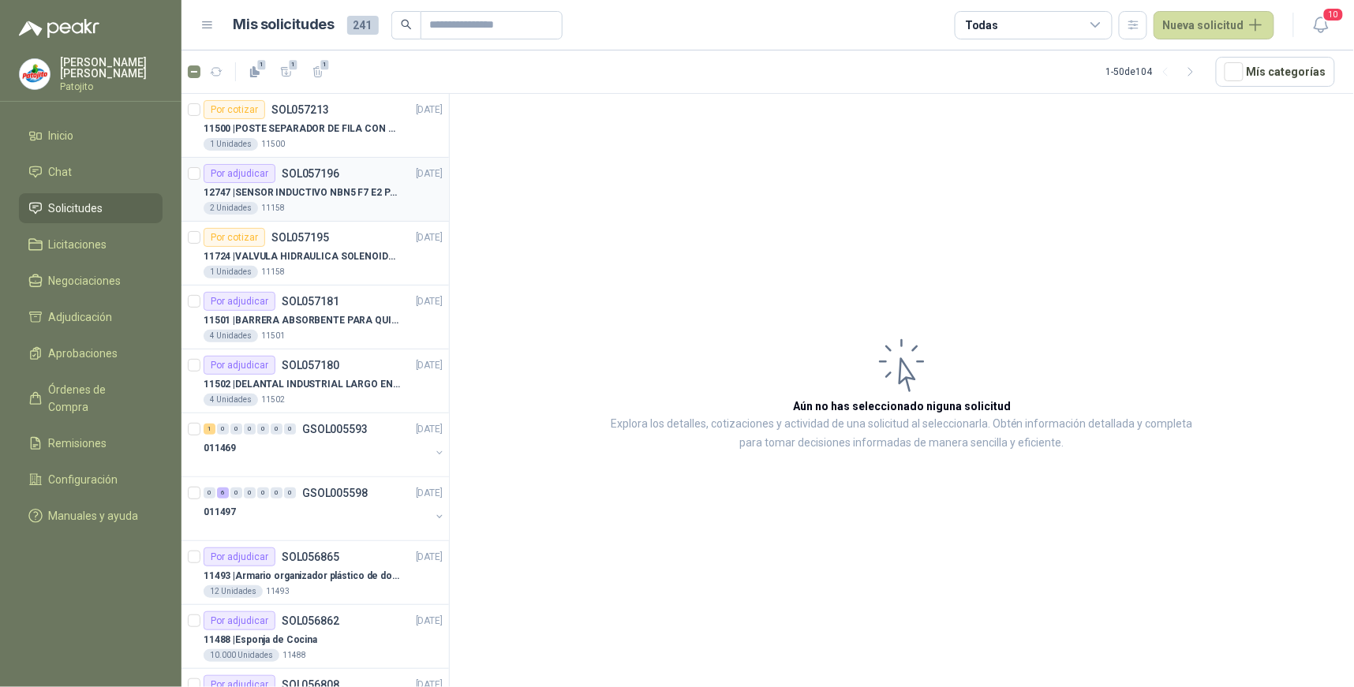
click at [335, 178] on p "SOL057196" at bounding box center [311, 173] width 58 height 11
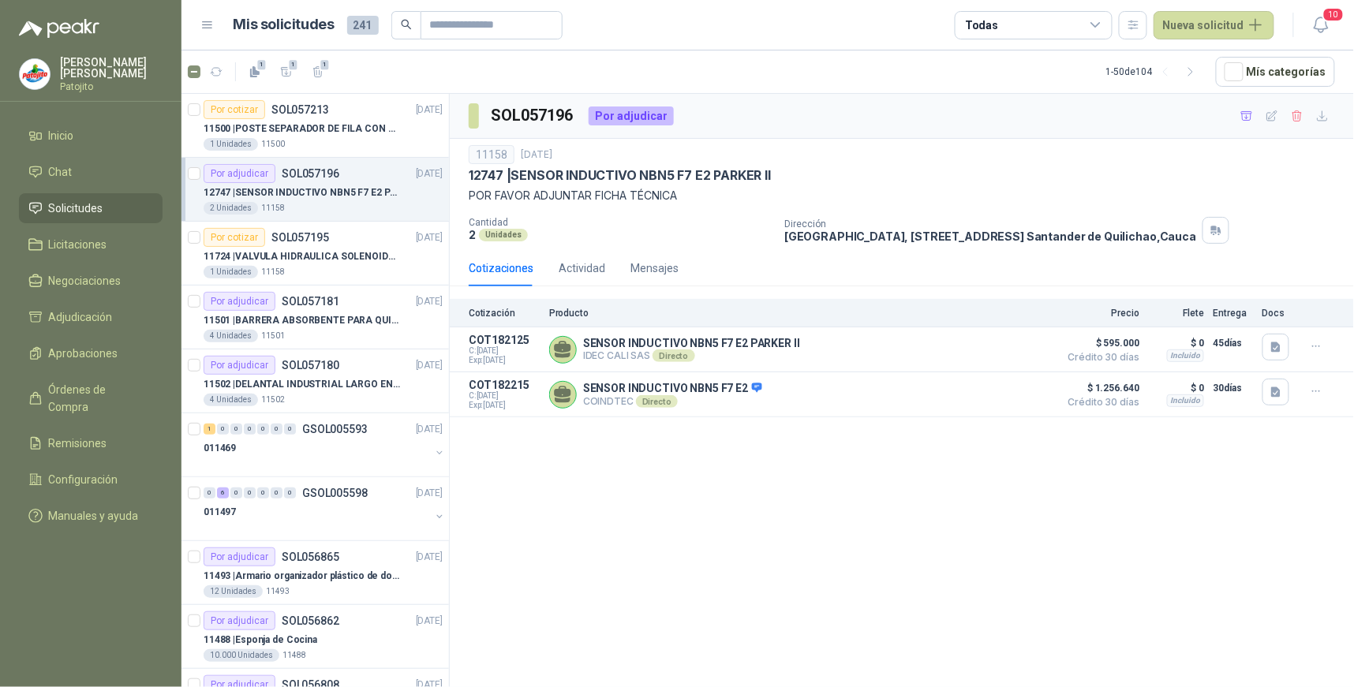
click at [1219, 564] on div "SOL057196 Por adjudicar 11158 [DATE] 12747 | SENSOR INDUCTIVO NBN5 F7 E2 [PERSO…" at bounding box center [902, 393] width 905 height 599
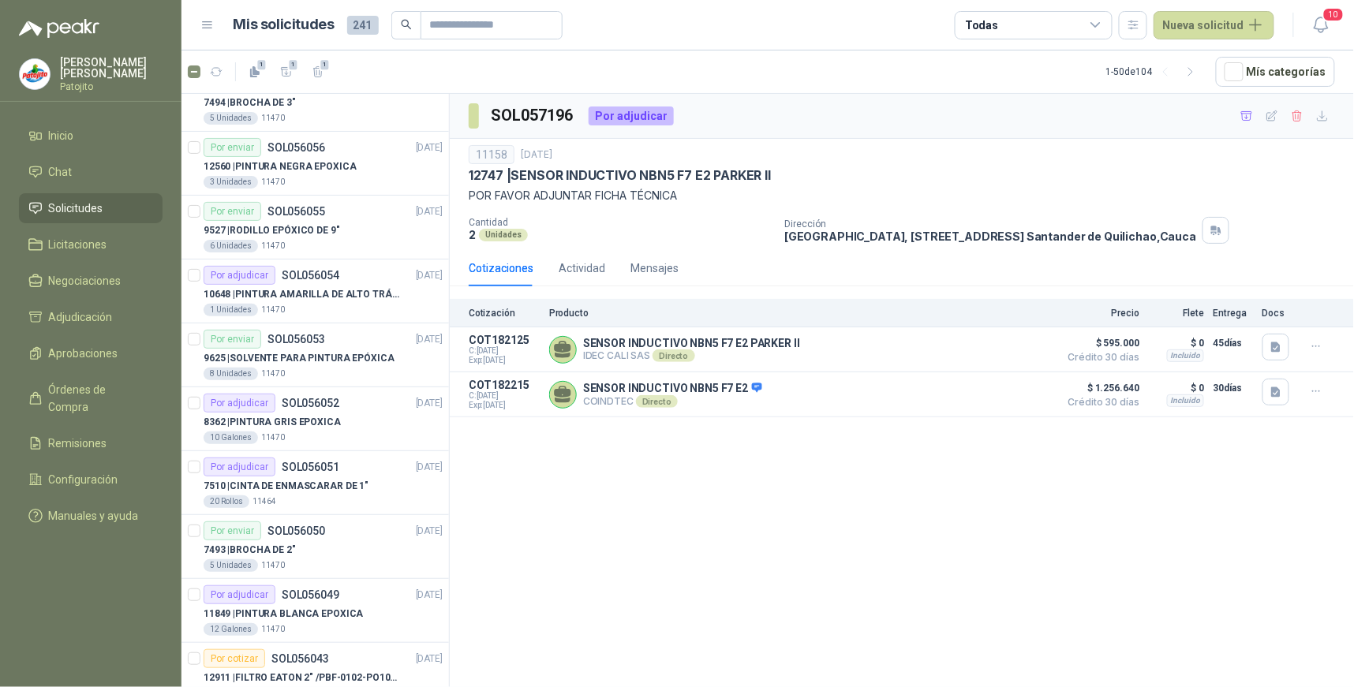
scroll to position [2621, 0]
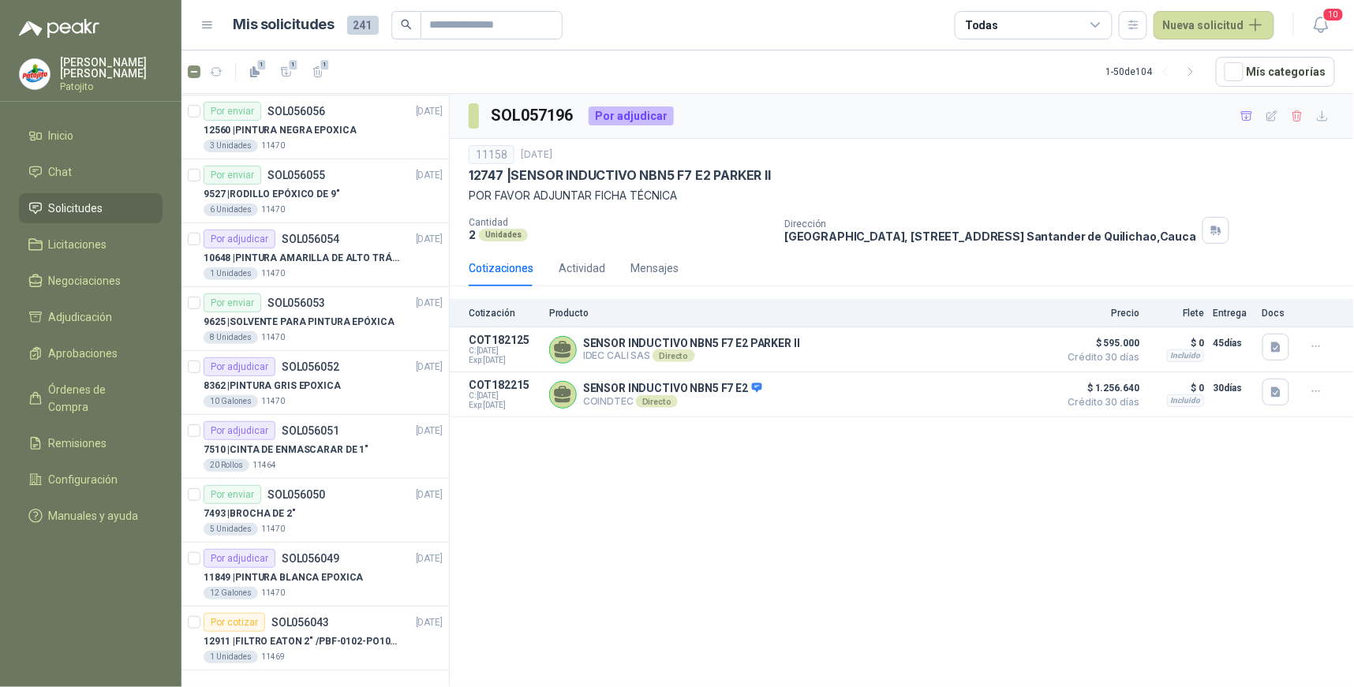
click at [122, 203] on li "Solicitudes" at bounding box center [90, 208] width 125 height 17
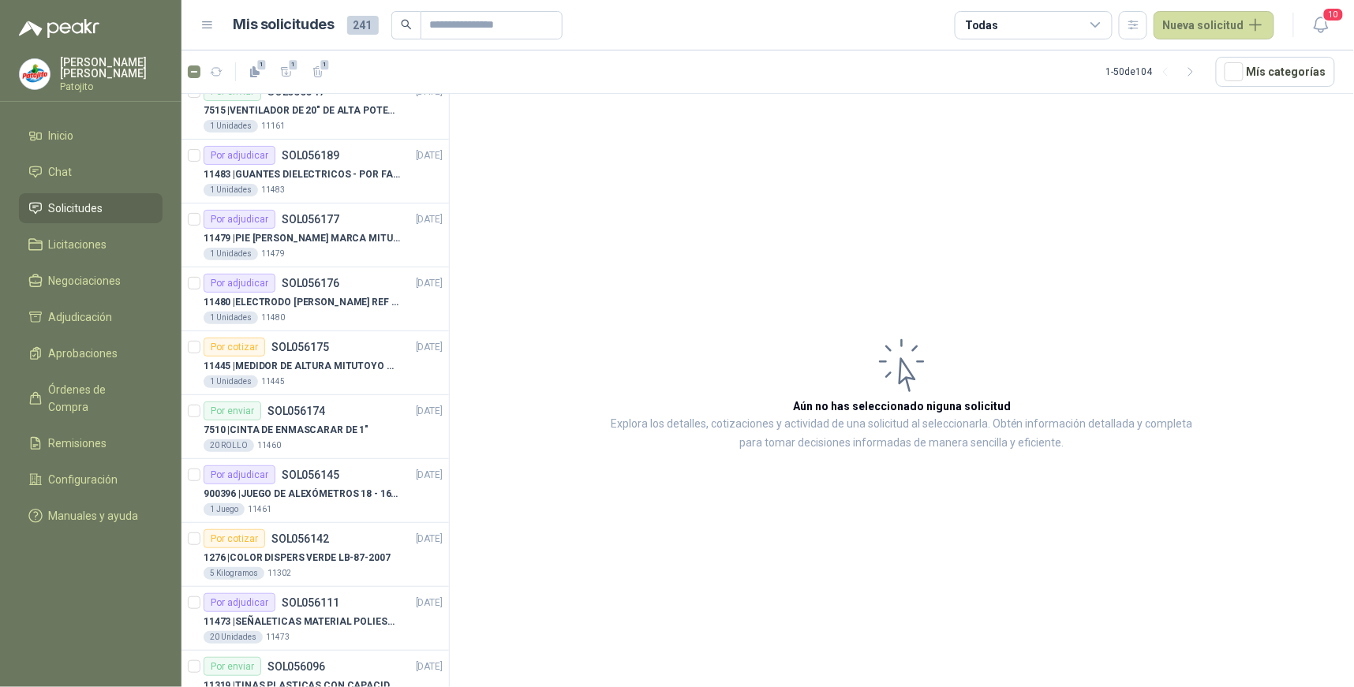
scroll to position [2095, 0]
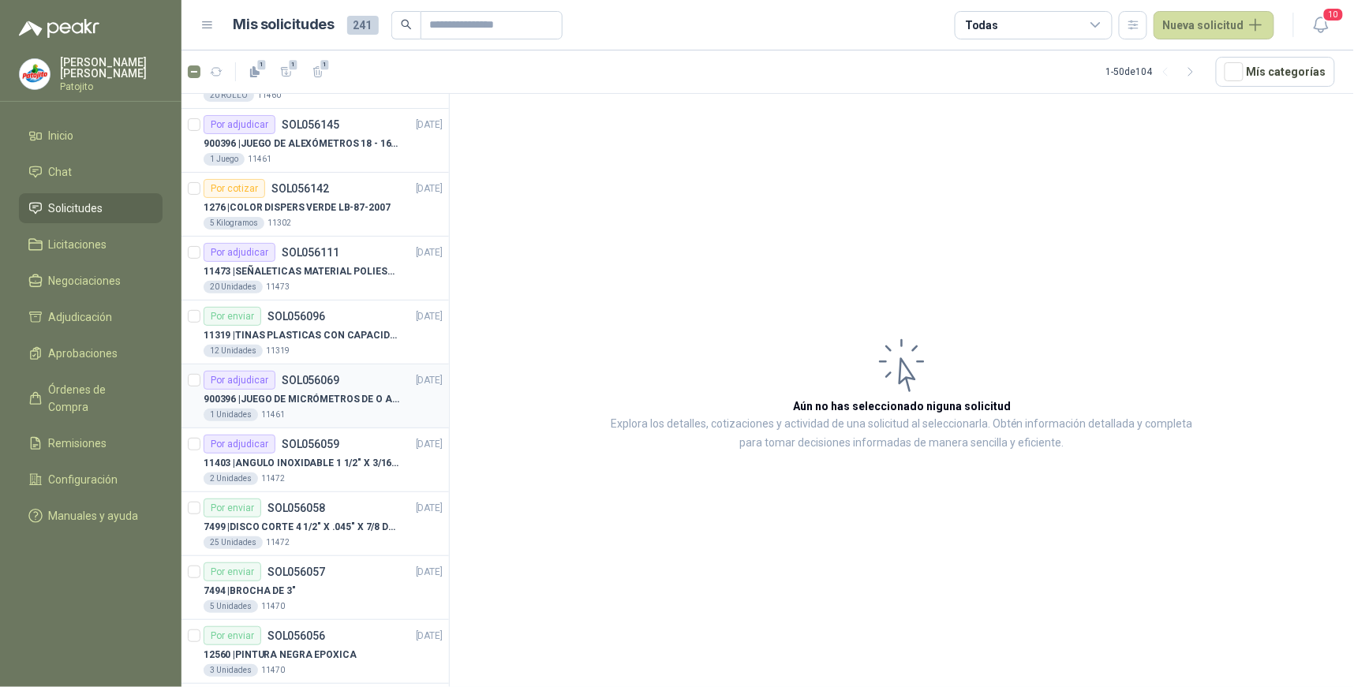
click at [303, 388] on div "Por adjudicar SOL056069" at bounding box center [272, 380] width 136 height 19
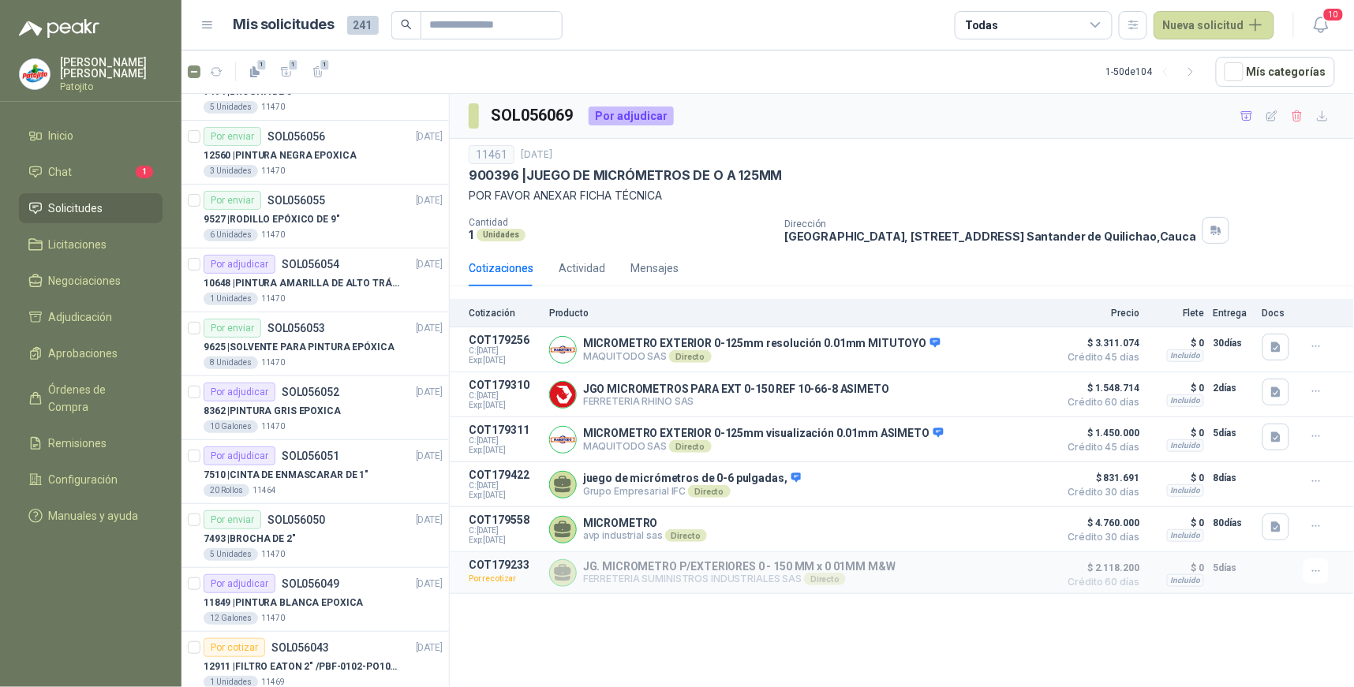
scroll to position [2621, 0]
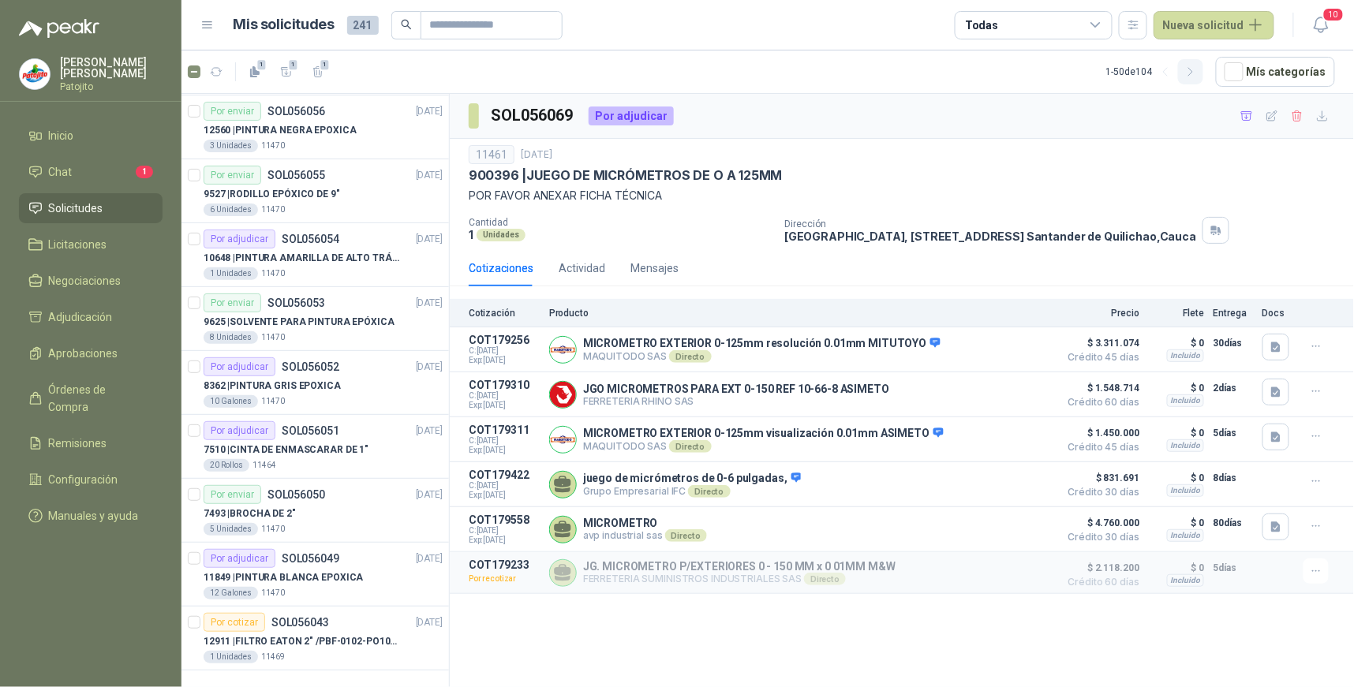
click at [1194, 73] on icon "button" at bounding box center [1191, 72] width 13 height 13
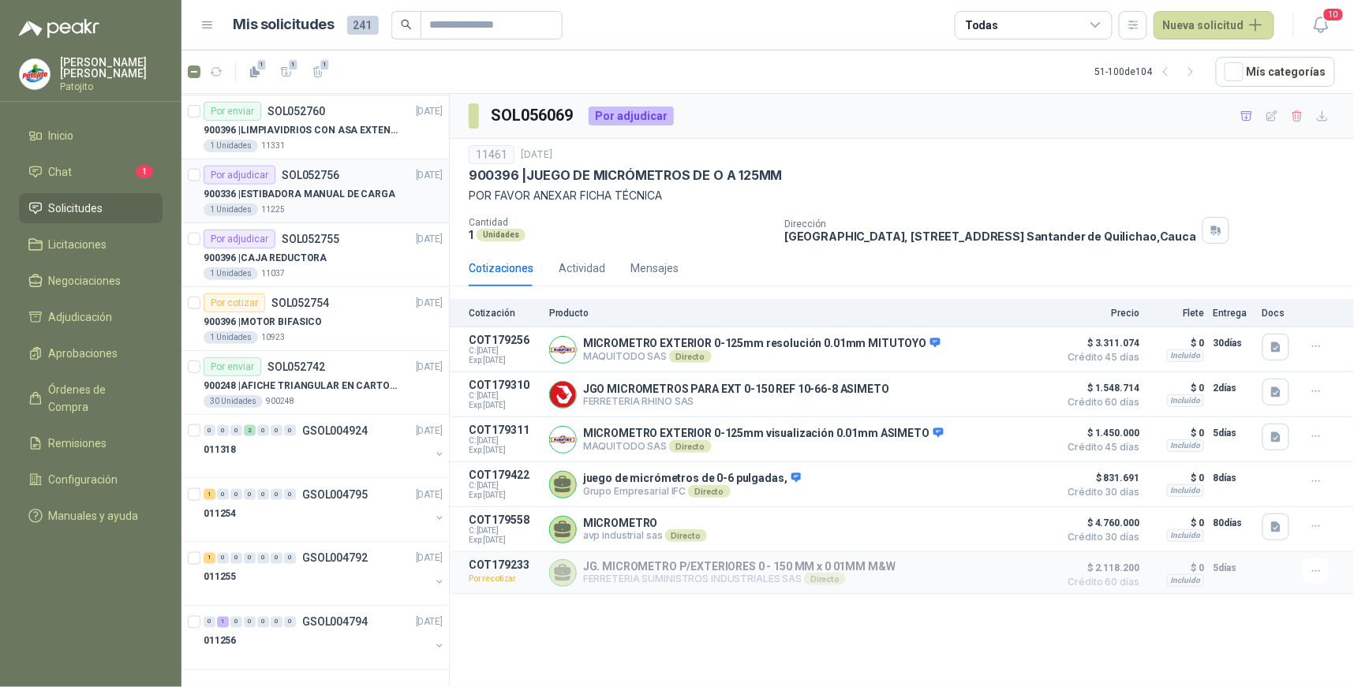
click at [361, 200] on p "900336 | ESTIBADORA MANUAL DE CARGA" at bounding box center [300, 194] width 192 height 15
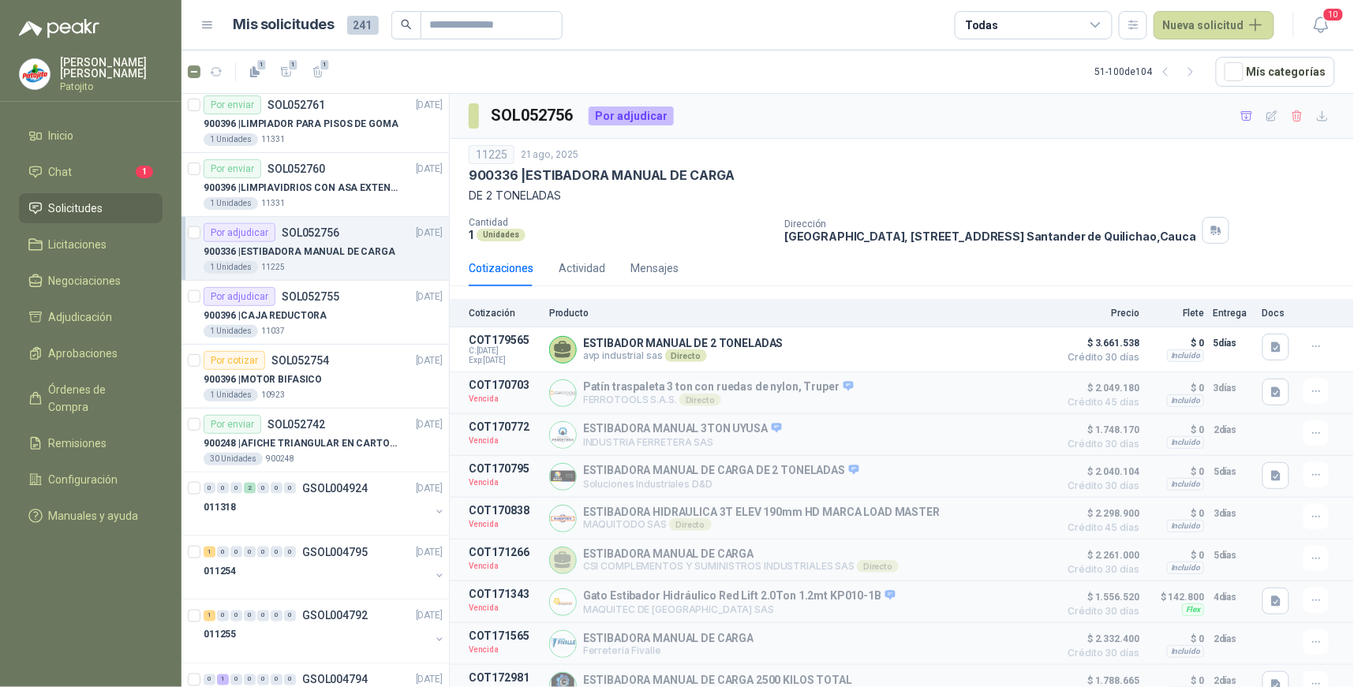
scroll to position [2621, 0]
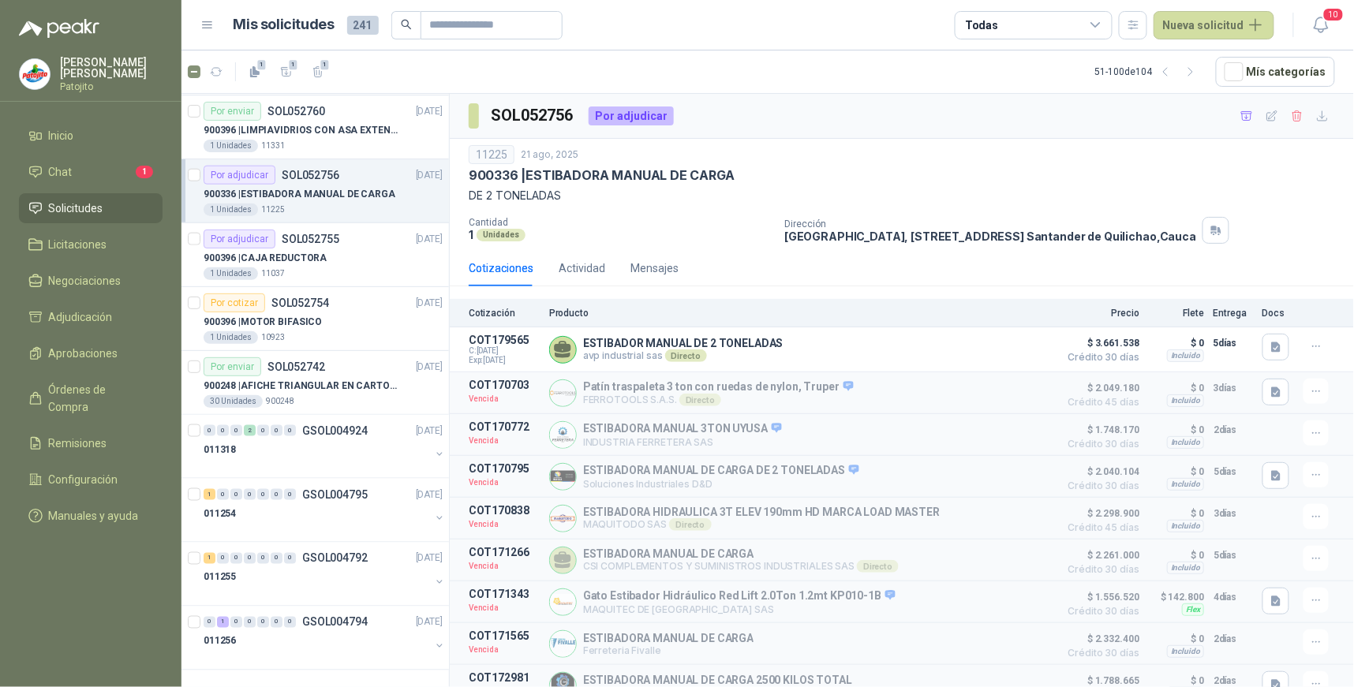
drag, startPoint x: 1190, startPoint y: 71, endPoint x: 1171, endPoint y: 111, distance: 44.5
click at [1190, 71] on icon "button" at bounding box center [1191, 72] width 13 height 13
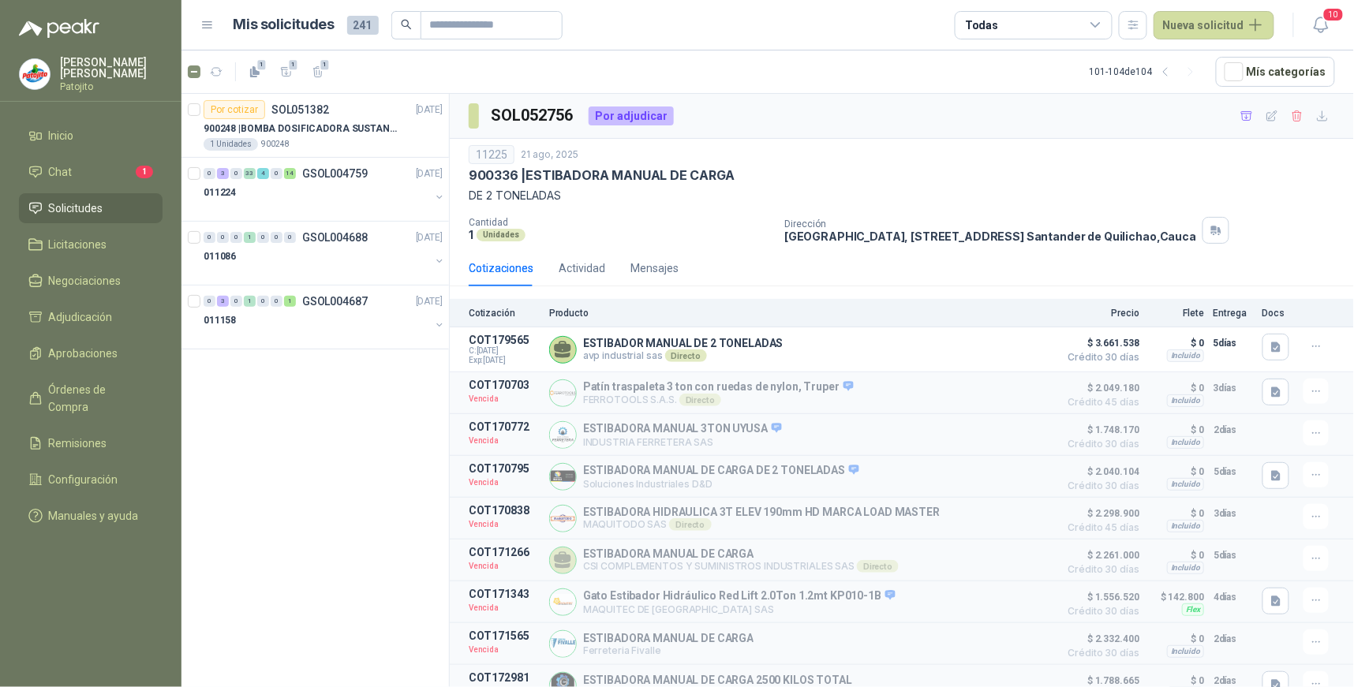
scroll to position [0, 0]
click at [1171, 72] on icon "button" at bounding box center [1165, 72] width 13 height 13
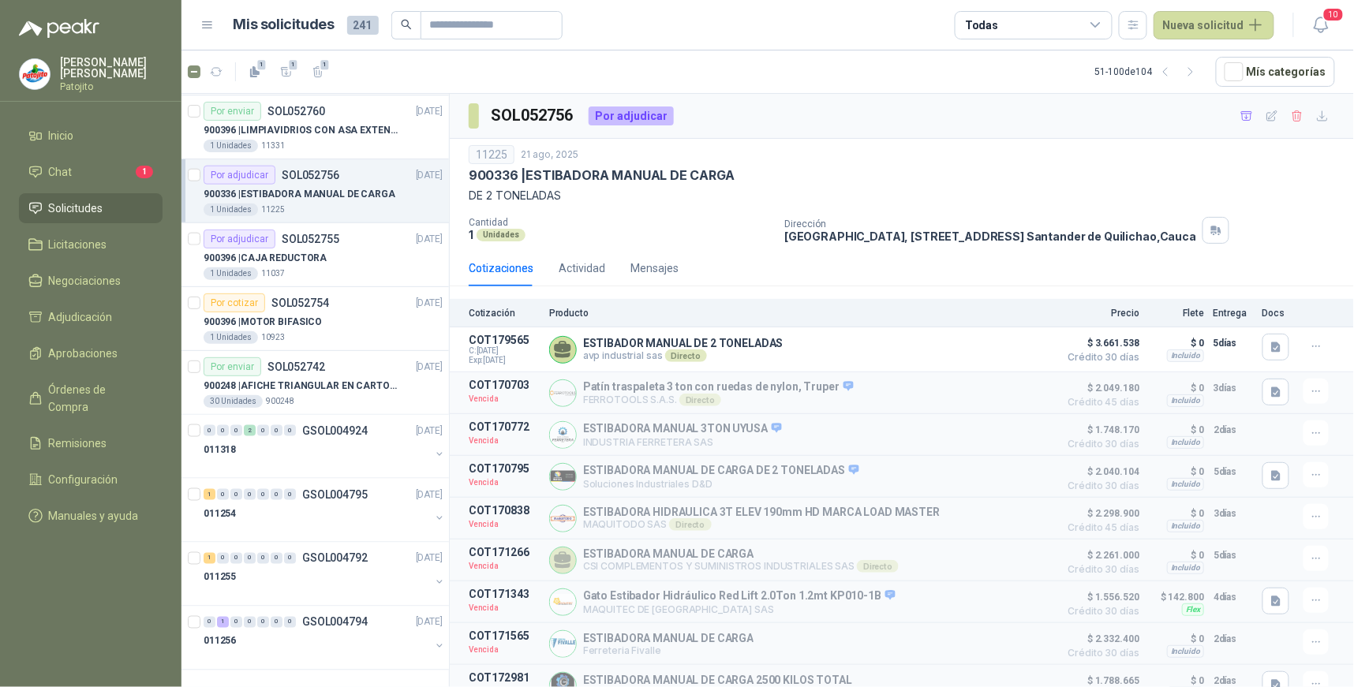
scroll to position [2621, 0]
click at [1173, 71] on icon "button" at bounding box center [1165, 72] width 13 height 13
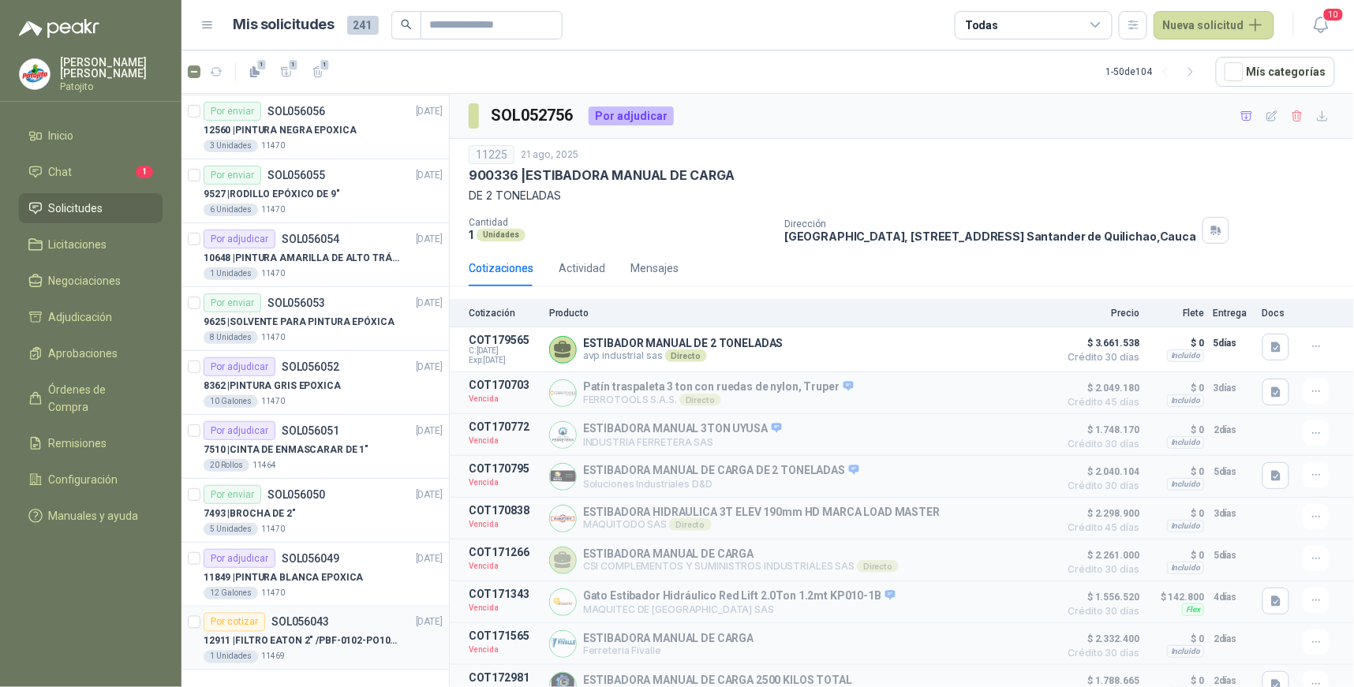
click at [327, 616] on div "Por cotizar SOL056043 [DATE]" at bounding box center [323, 622] width 239 height 19
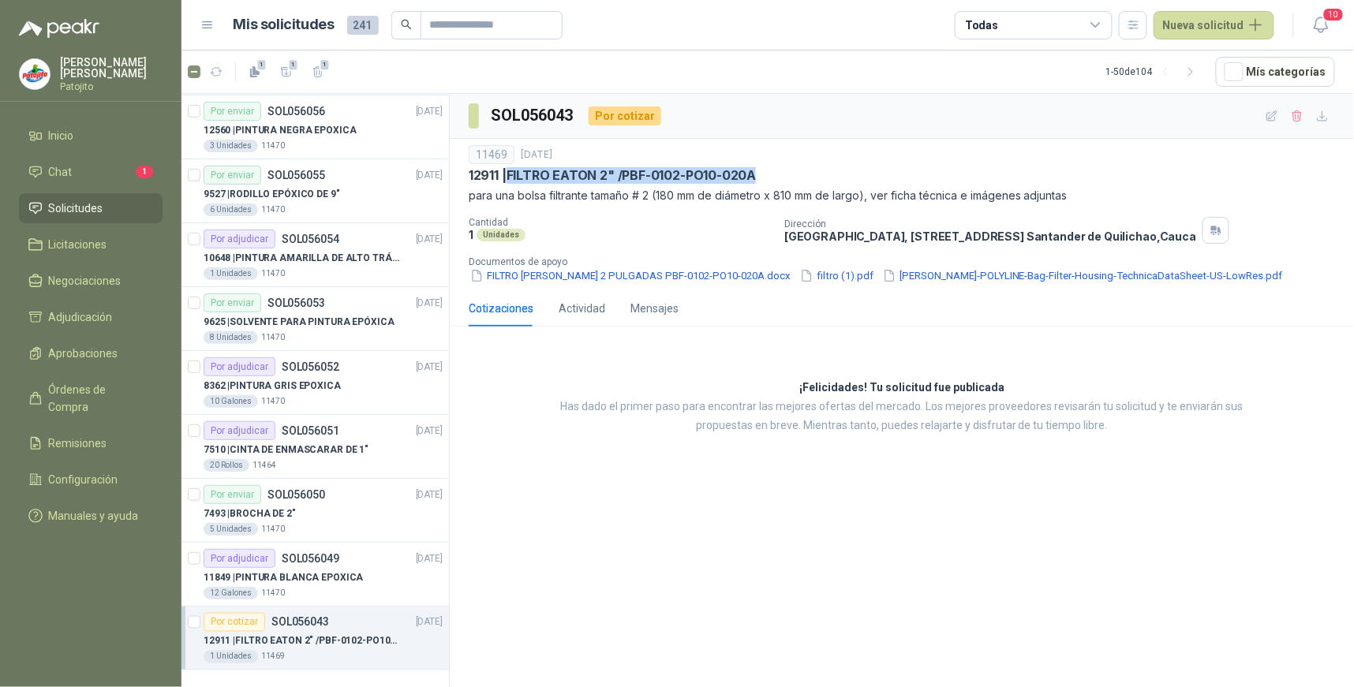
drag, startPoint x: 763, startPoint y: 176, endPoint x: 511, endPoint y: 176, distance: 251.8
click at [511, 176] on div "12911 | FILTRO [PERSON_NAME] 2" /PBF-0102-PO10-020A" at bounding box center [902, 175] width 867 height 17
copy p "FILTRO EATON 2" /PBF-0102-PO10-020A"
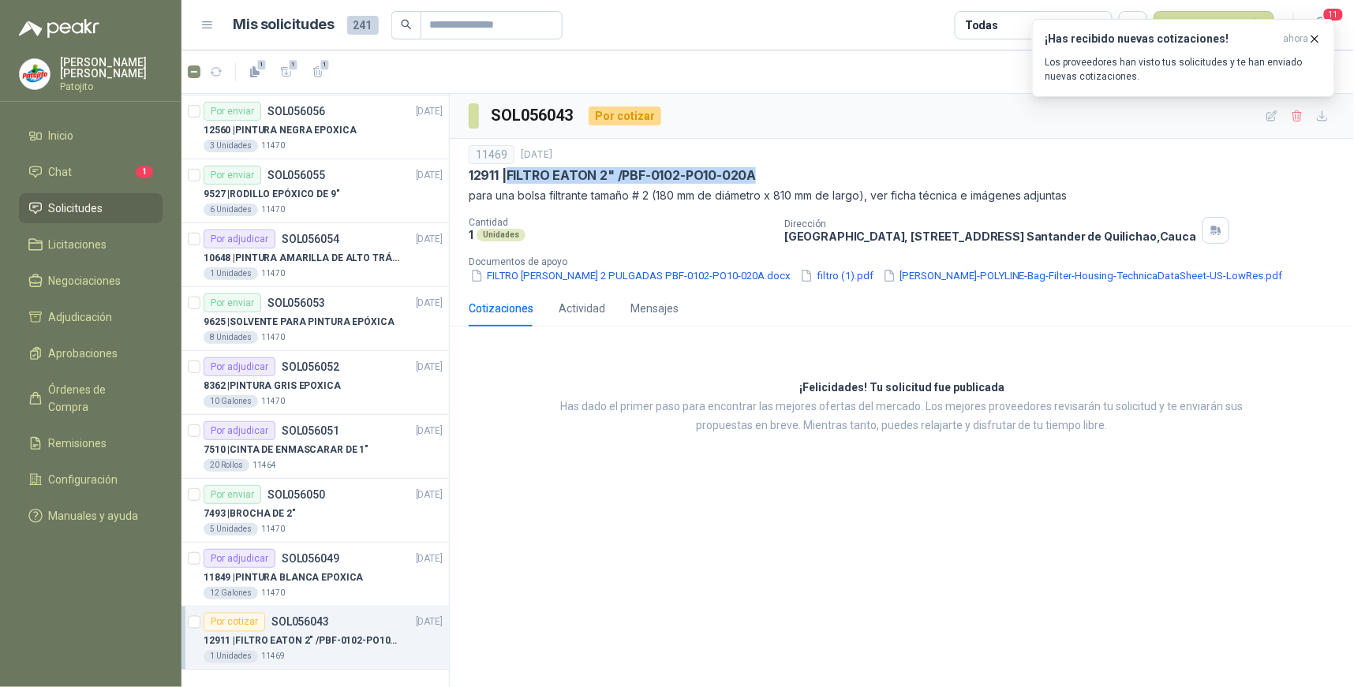
drag, startPoint x: 126, startPoint y: 384, endPoint x: 155, endPoint y: 368, distance: 33.6
click at [126, 384] on span "Órdenes de Compra" at bounding box center [98, 398] width 99 height 35
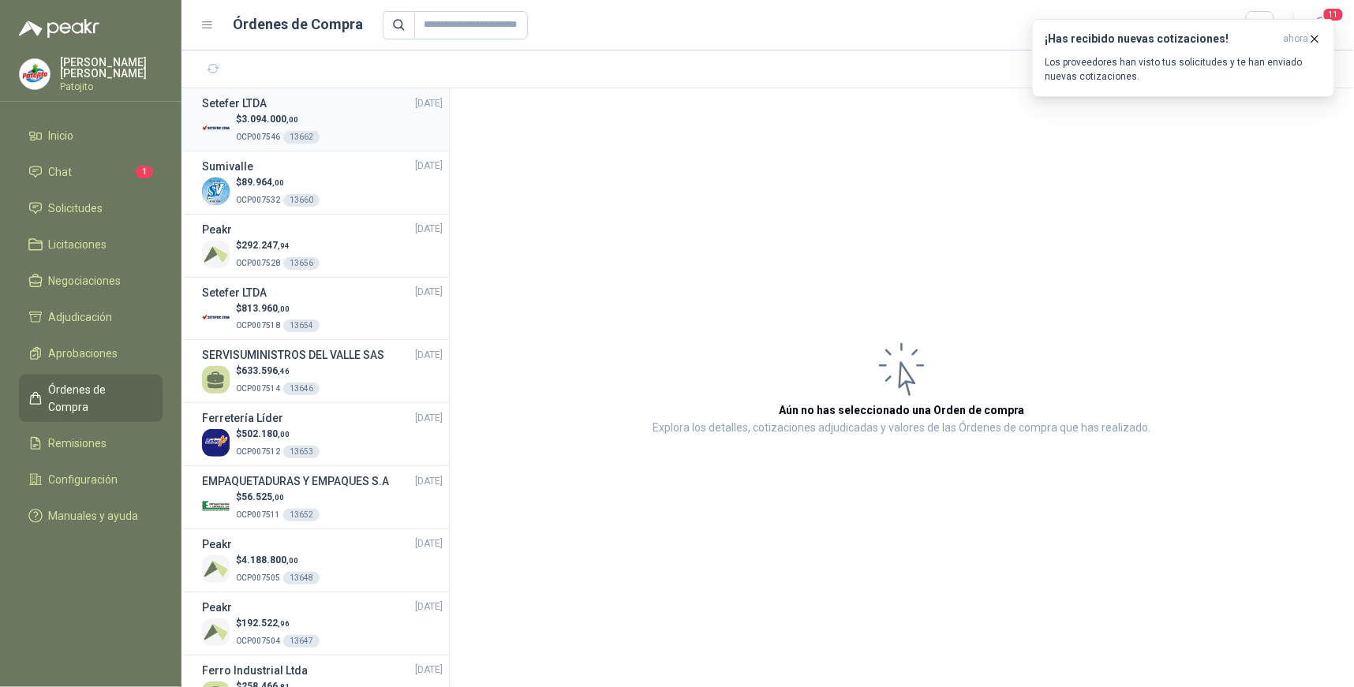
click at [360, 124] on div "$ 3.094.000 ,00 OCP007546 13662" at bounding box center [322, 128] width 241 height 32
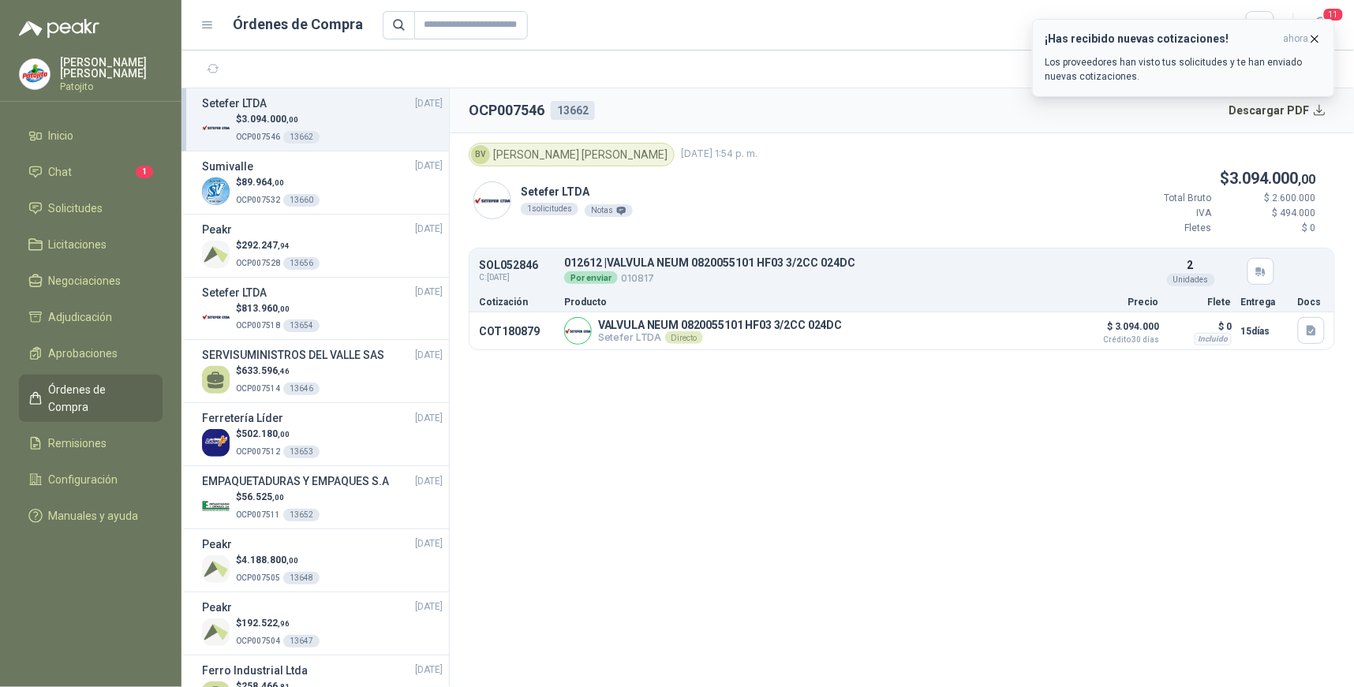
click at [1213, 63] on p "Los proveedores han visto tus solicitudes y te han enviado nuevas cotizaciones." at bounding box center [1184, 69] width 276 height 28
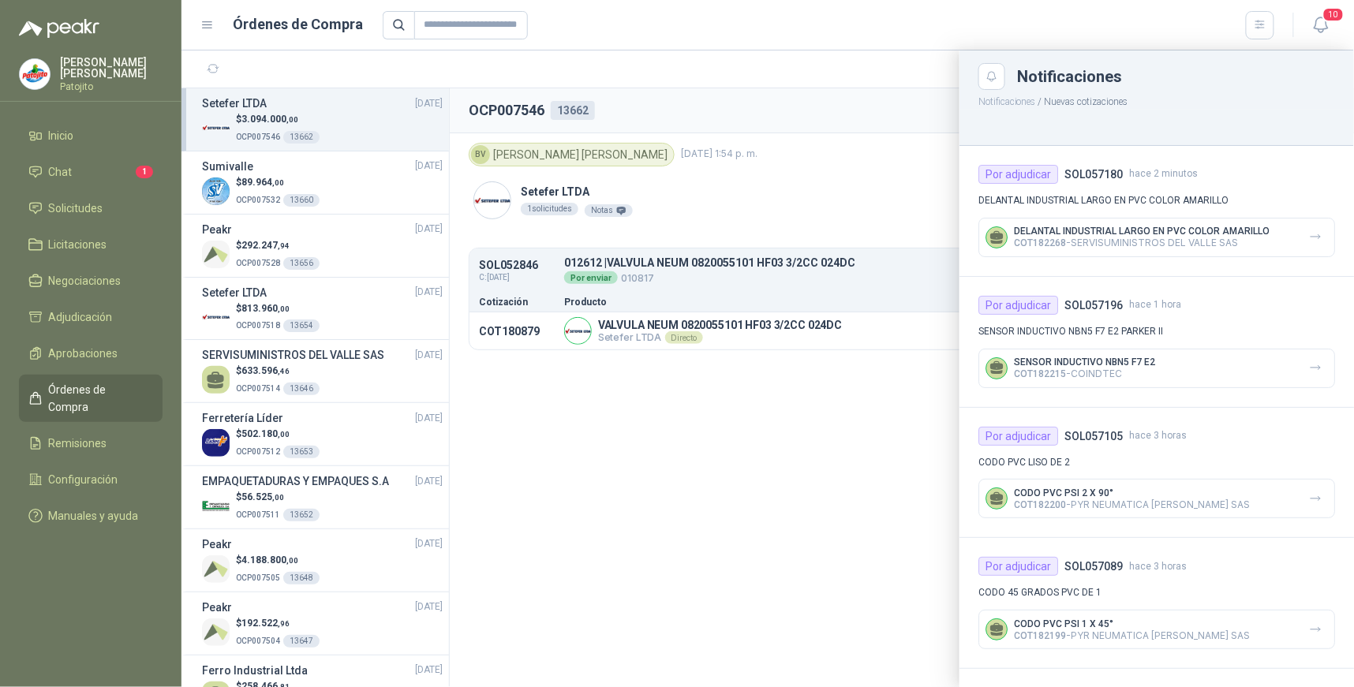
click at [734, 511] on div at bounding box center [768, 369] width 1173 height 637
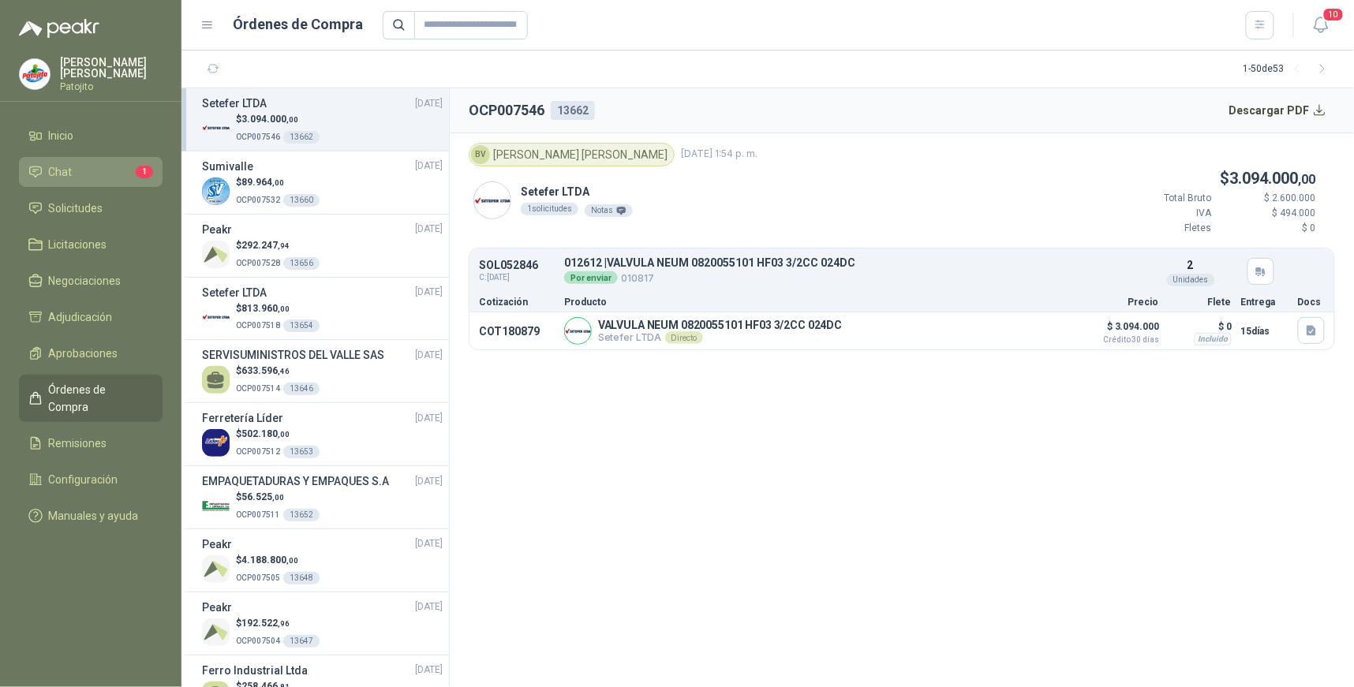
click at [113, 163] on li "Chat 1" at bounding box center [90, 171] width 125 height 17
